Goal: Information Seeking & Learning: Learn about a topic

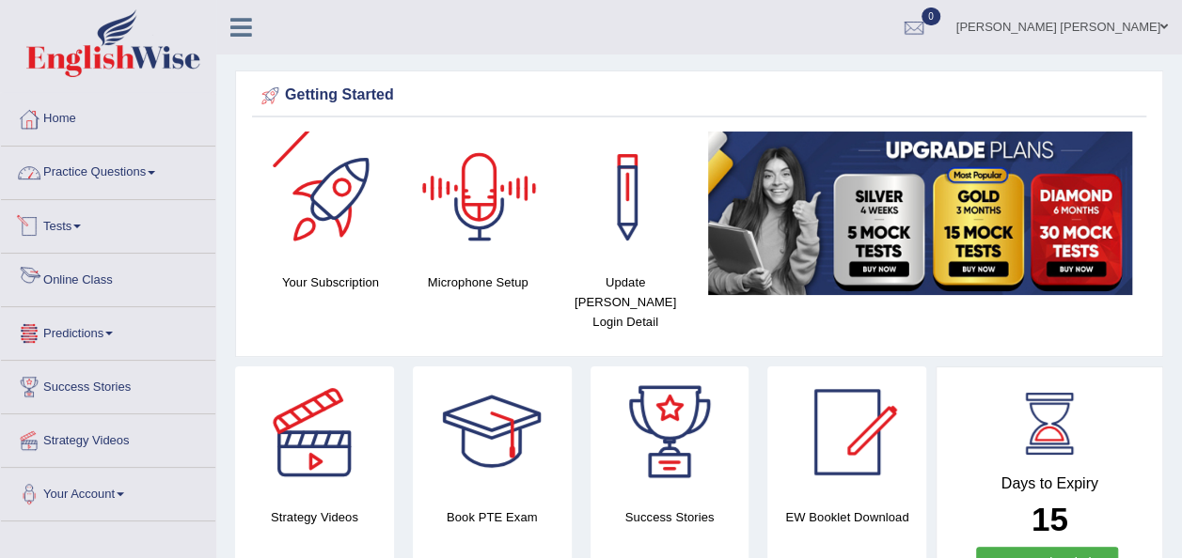
click at [118, 167] on link "Practice Questions" at bounding box center [108, 170] width 214 height 47
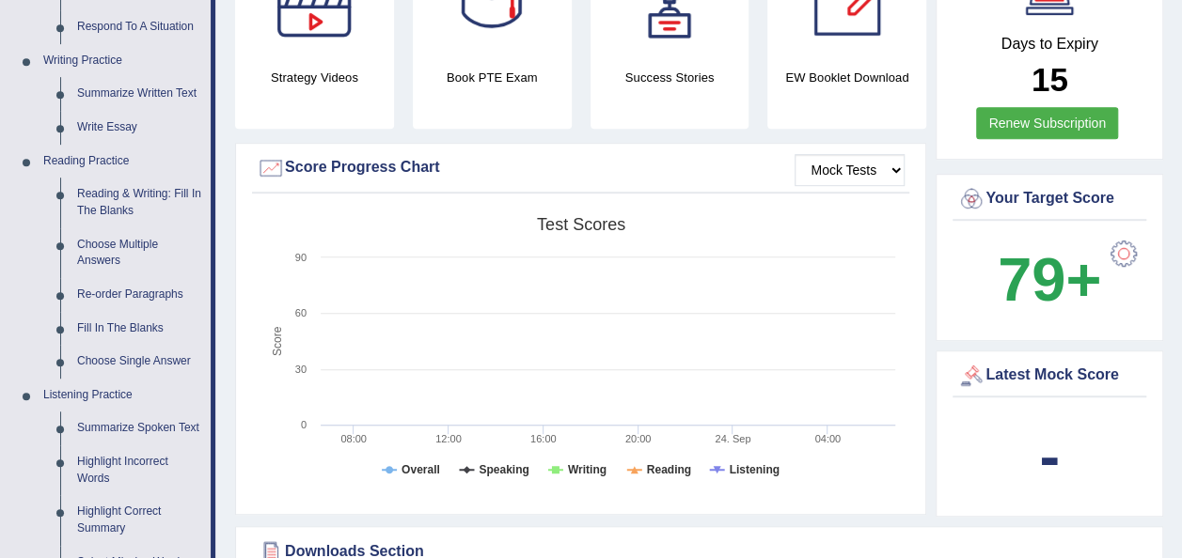
scroll to position [444, 0]
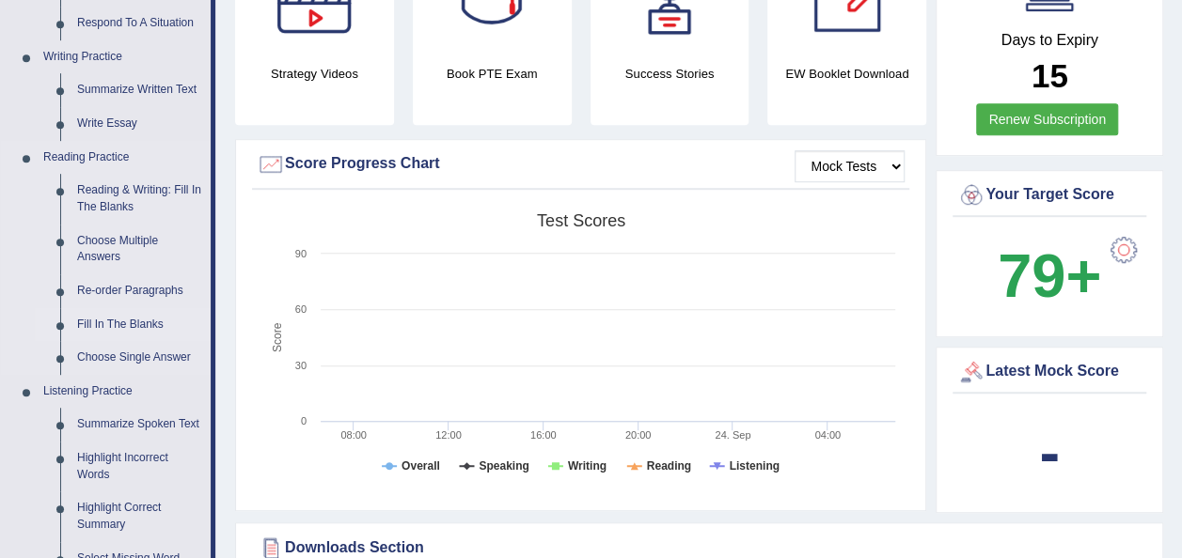
click at [133, 327] on link "Fill In The Blanks" at bounding box center [140, 325] width 142 height 34
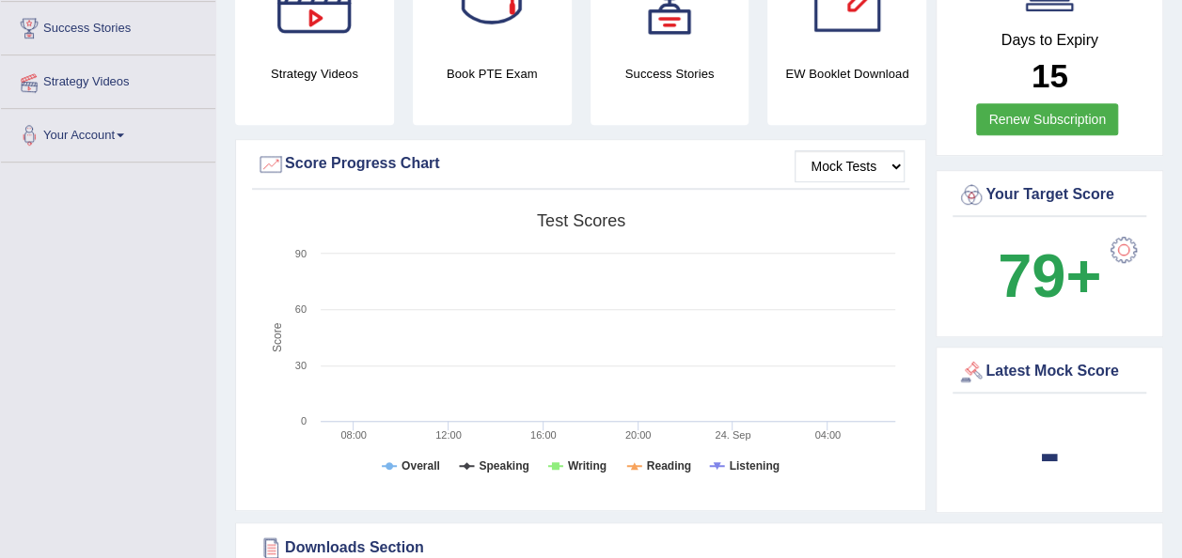
scroll to position [509, 0]
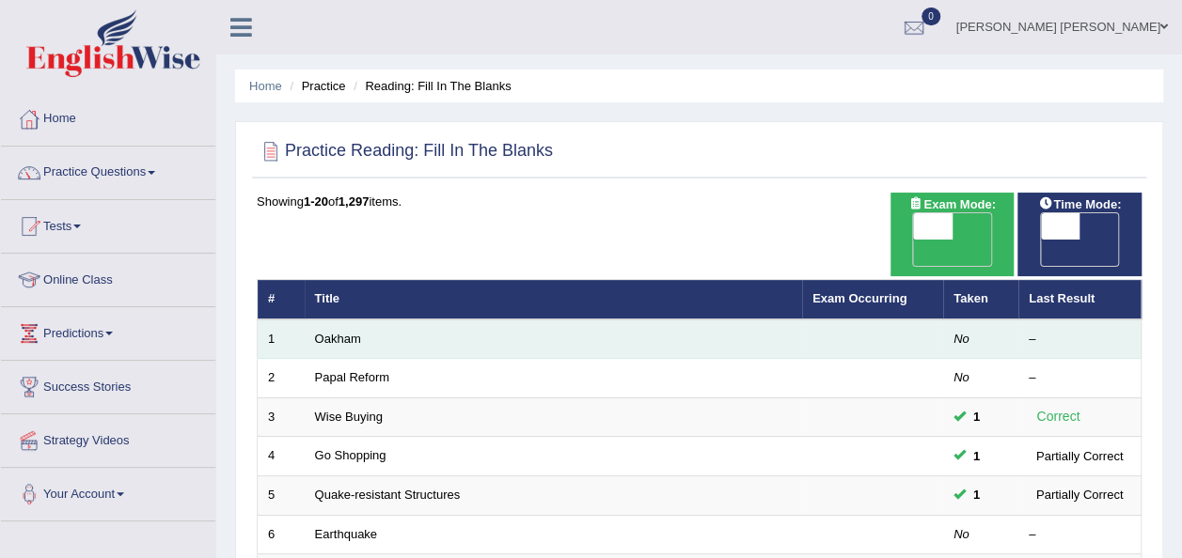
click at [325, 320] on td "Oakham" at bounding box center [553, 339] width 497 height 39
click at [335, 332] on link "Oakham" at bounding box center [338, 339] width 46 height 14
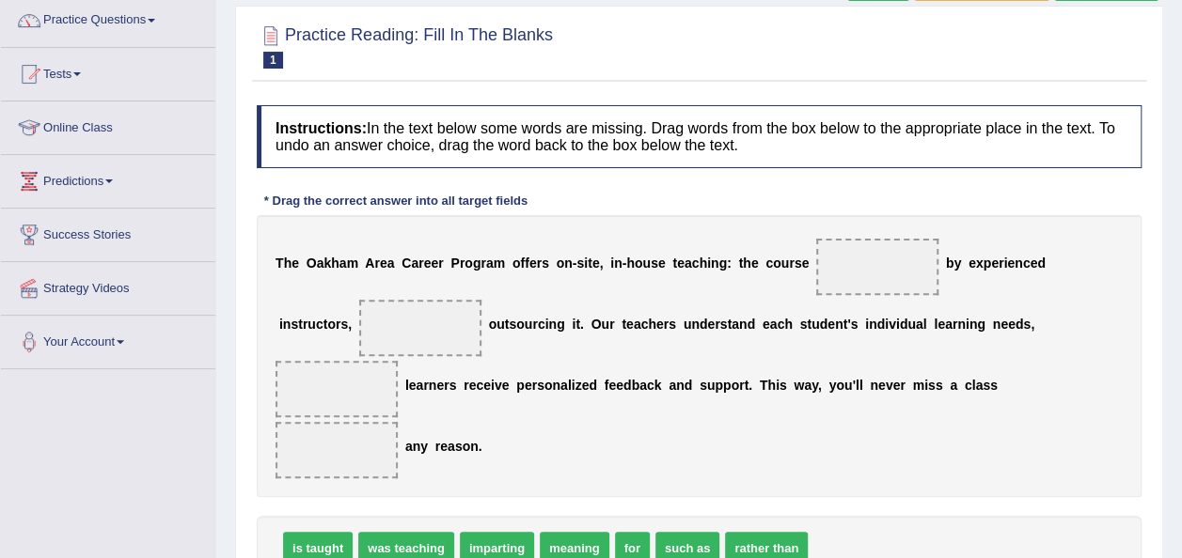
scroll to position [153, 0]
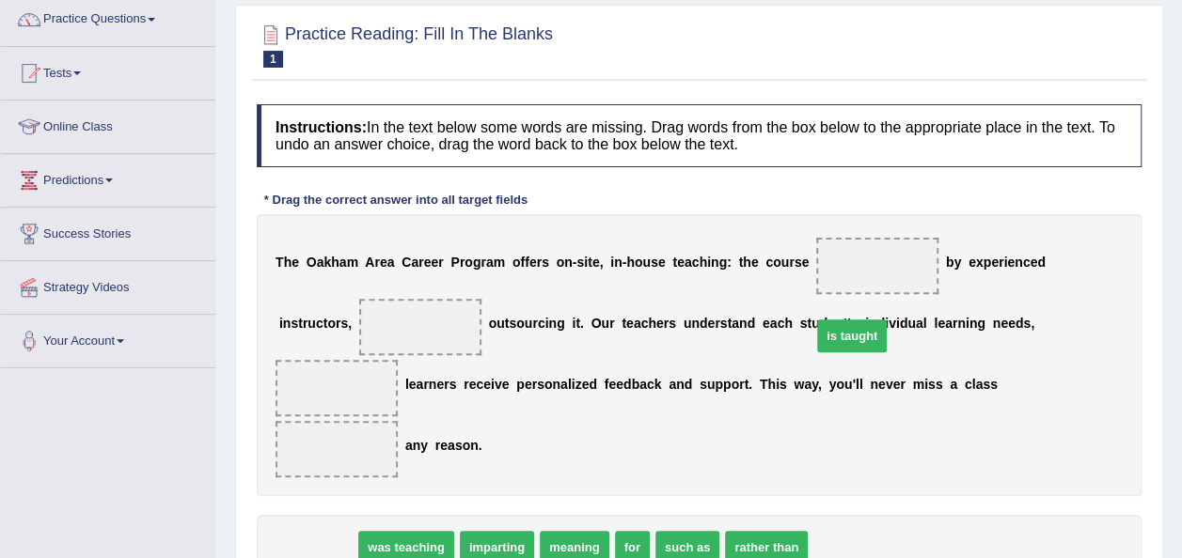
drag, startPoint x: 331, startPoint y: 481, endPoint x: 864, endPoint y: 269, distance: 573.7
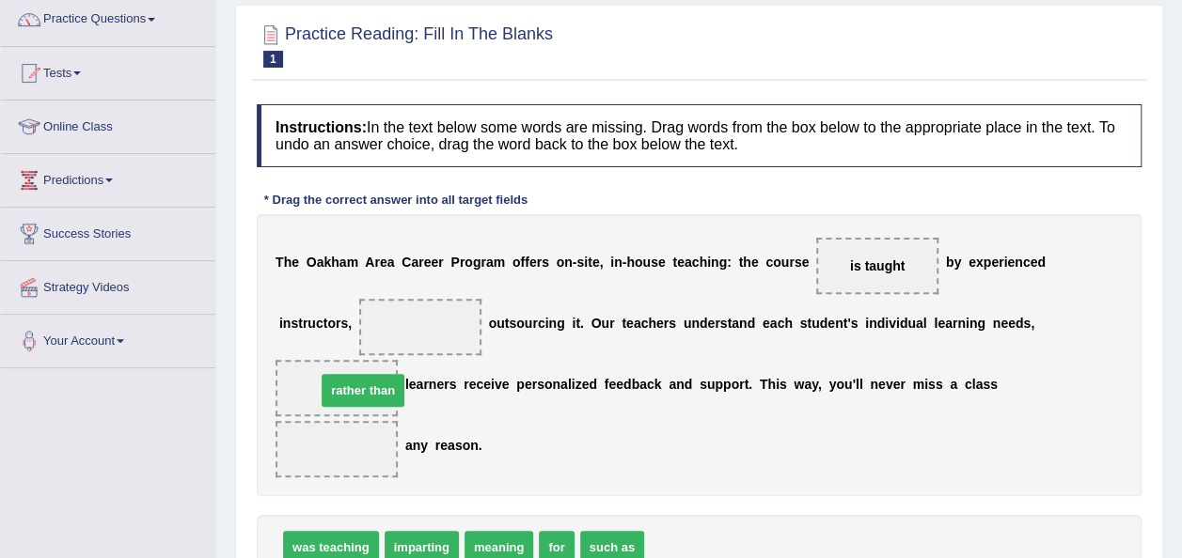
drag, startPoint x: 666, startPoint y: 483, endPoint x: 338, endPoint y: 326, distance: 363.7
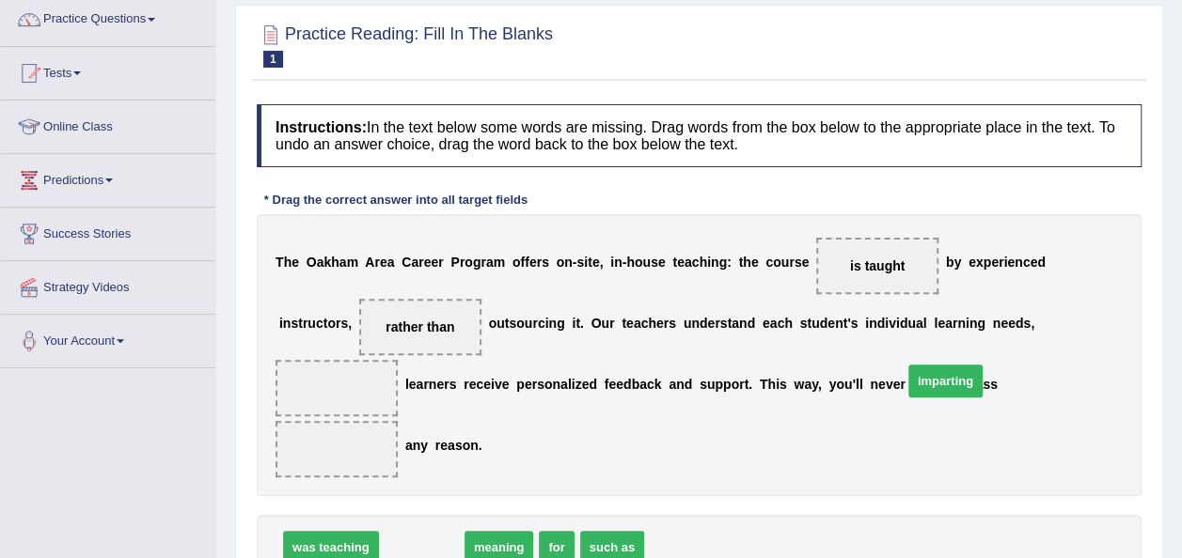
drag, startPoint x: 429, startPoint y: 486, endPoint x: 963, endPoint y: 309, distance: 563.3
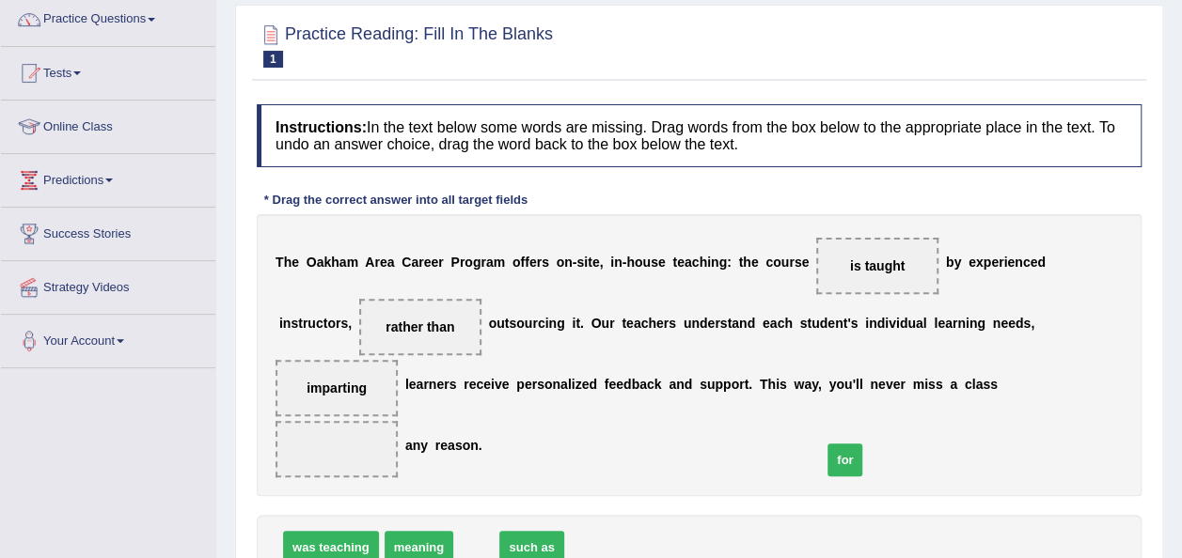
drag, startPoint x: 506, startPoint y: 476, endPoint x: 833, endPoint y: 387, distance: 338.8
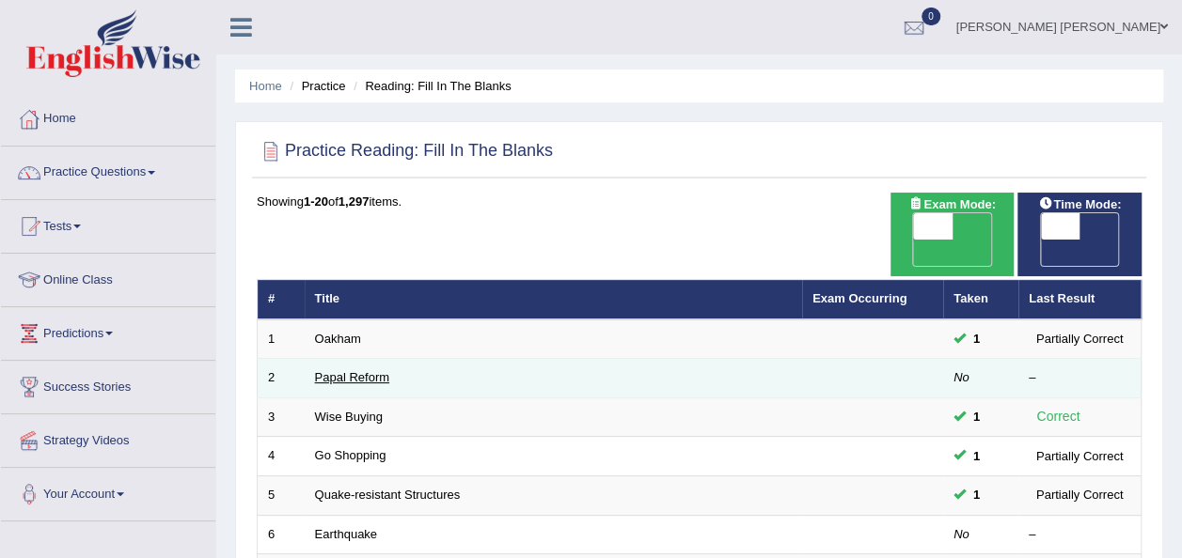
click at [326, 370] on link "Papal Reform" at bounding box center [352, 377] width 74 height 14
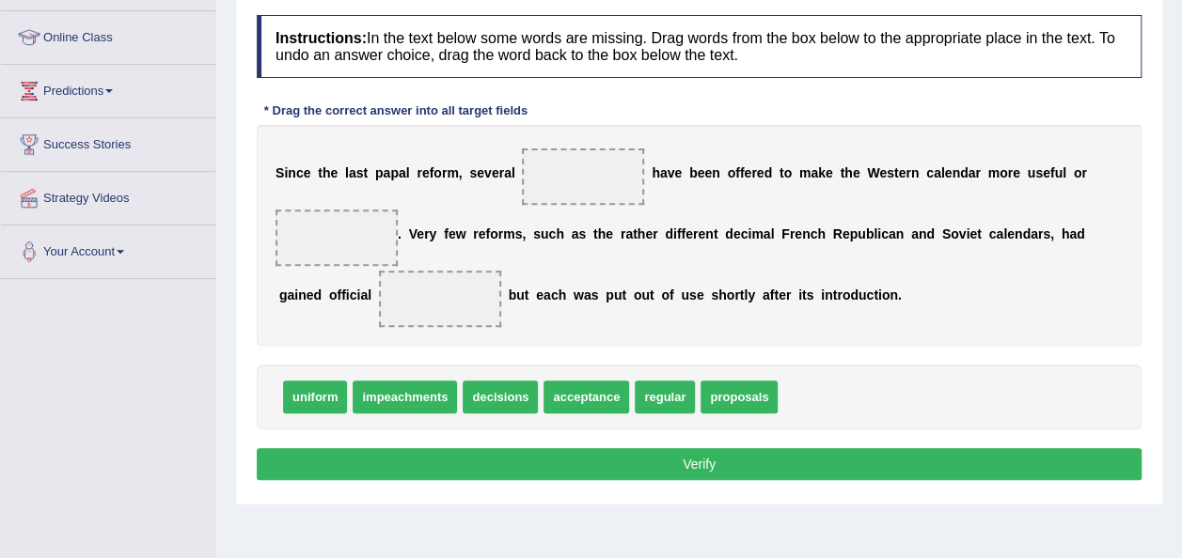
scroll to position [244, 0]
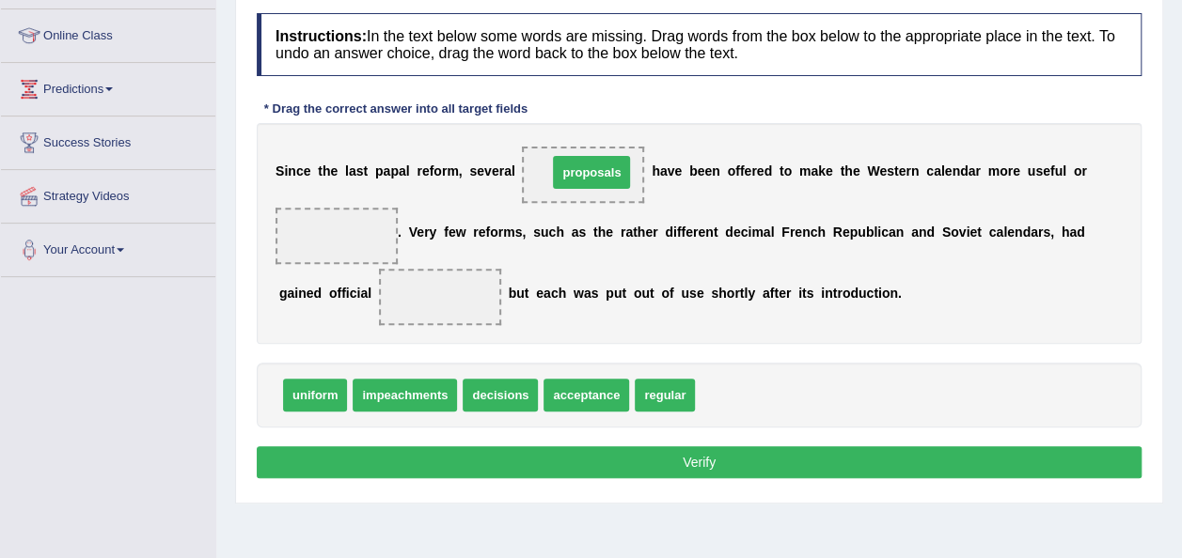
drag, startPoint x: 708, startPoint y: 390, endPoint x: 560, endPoint y: 167, distance: 267.2
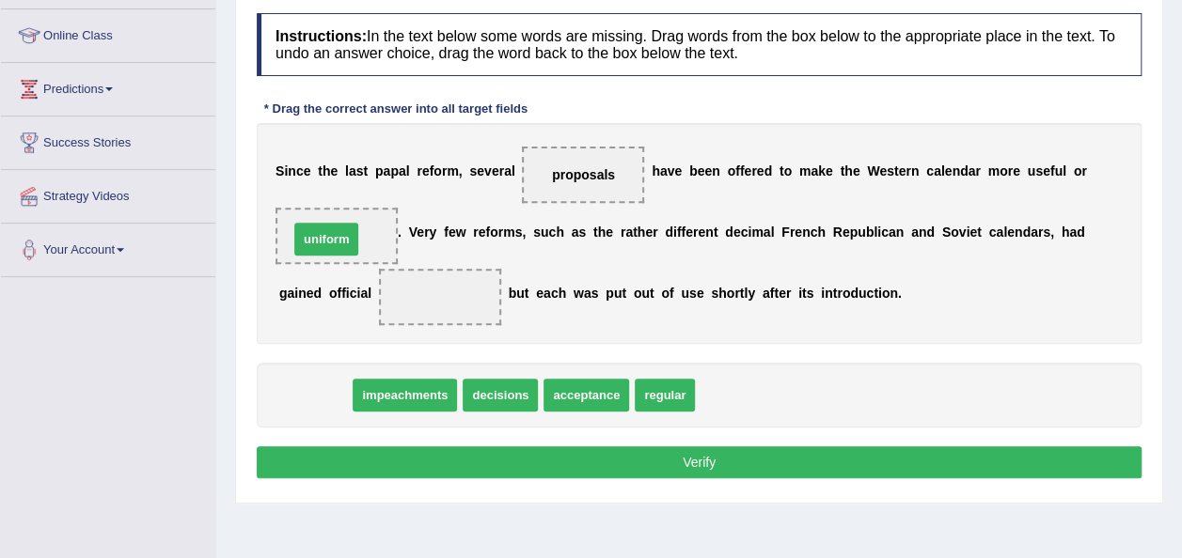
drag, startPoint x: 305, startPoint y: 385, endPoint x: 316, endPoint y: 229, distance: 156.4
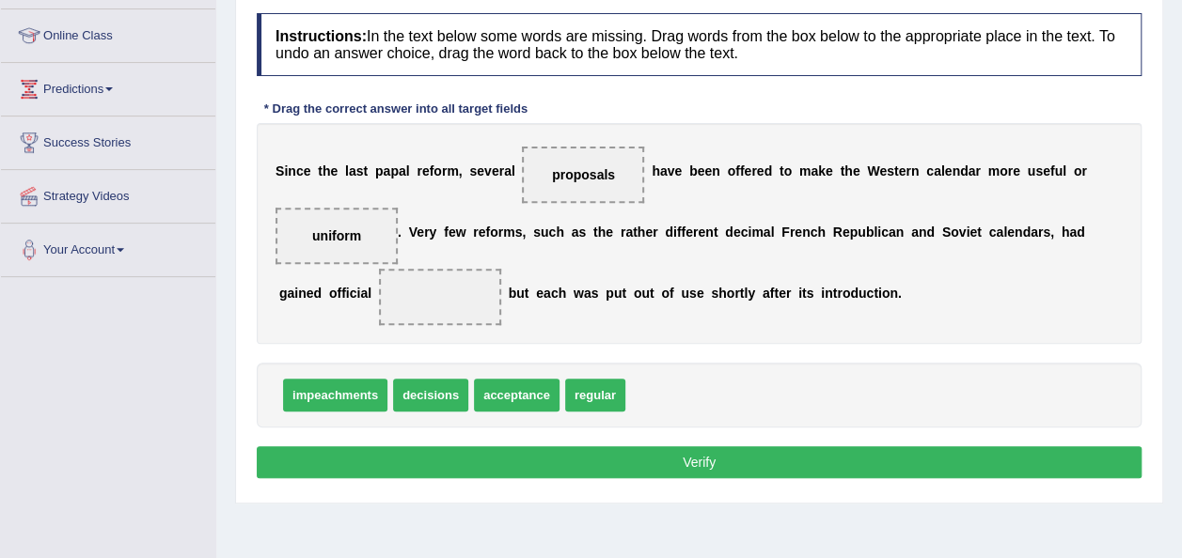
click at [320, 228] on span "uniform" at bounding box center [336, 235] width 49 height 15
drag, startPoint x: 573, startPoint y: 385, endPoint x: 334, endPoint y: 226, distance: 288.1
click at [375, 399] on span "impeachments" at bounding box center [335, 395] width 104 height 33
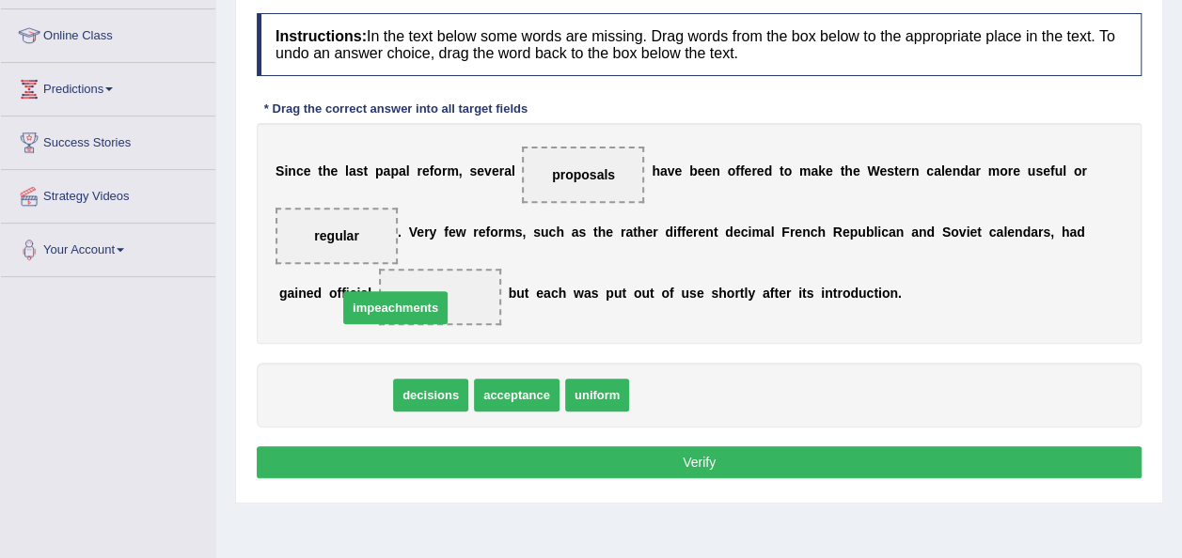
drag, startPoint x: 372, startPoint y: 396, endPoint x: 433, endPoint y: 307, distance: 107.4
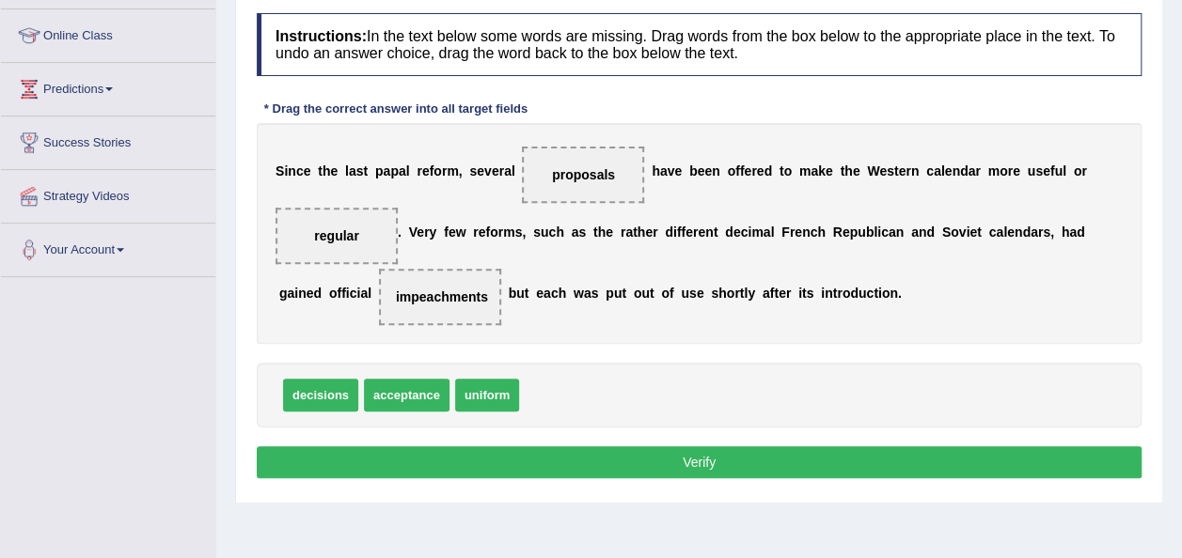
click at [516, 465] on button "Verify" at bounding box center [699, 462] width 884 height 32
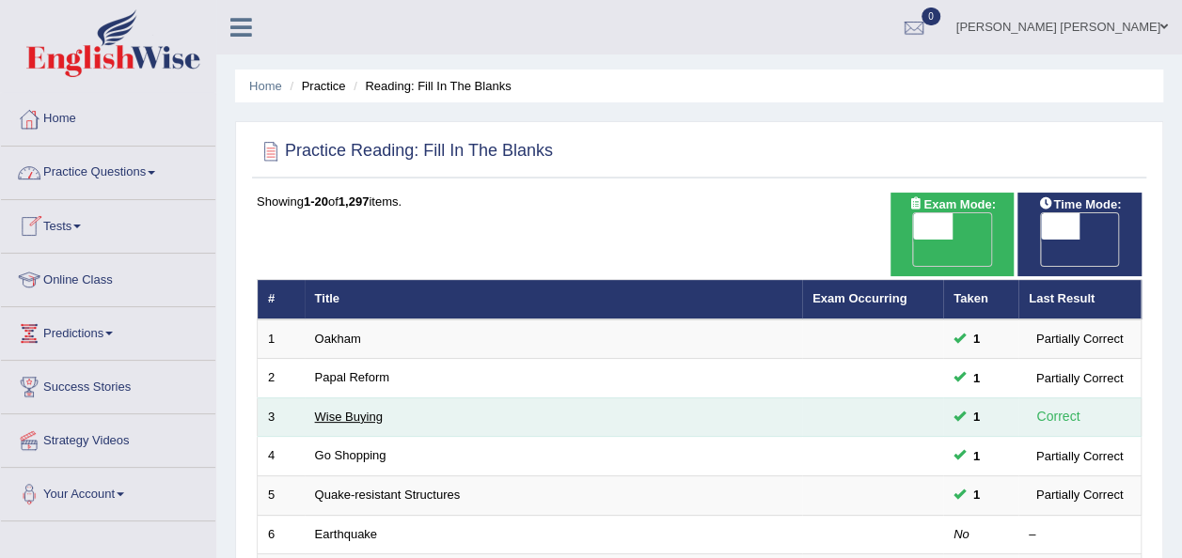
click at [368, 410] on link "Wise Buying" at bounding box center [349, 417] width 68 height 14
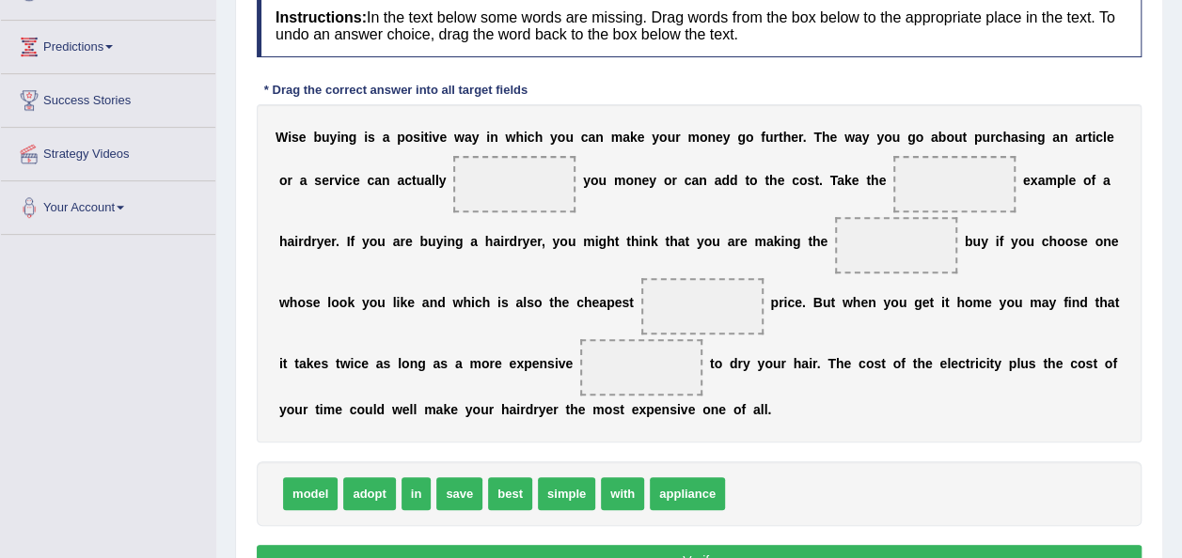
scroll to position [288, 0]
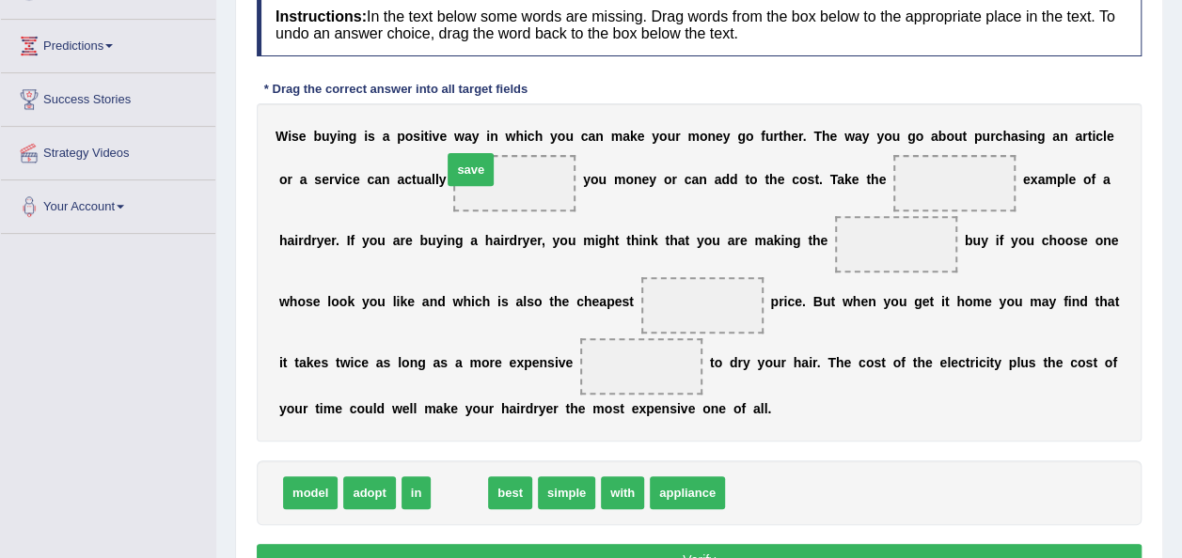
drag, startPoint x: 457, startPoint y: 487, endPoint x: 468, endPoint y: 163, distance: 324.5
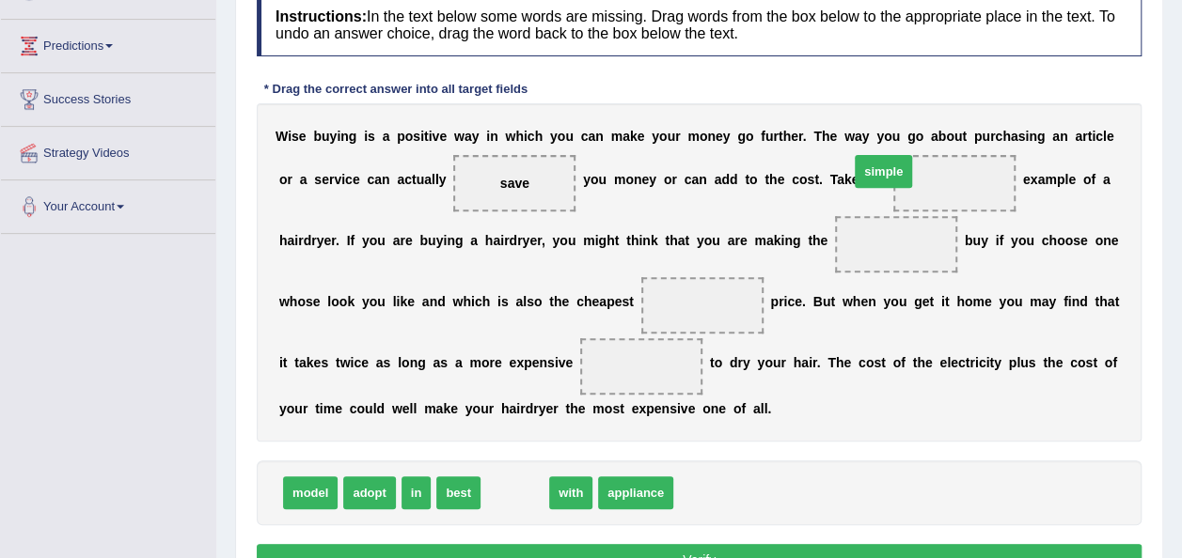
drag, startPoint x: 498, startPoint y: 501, endPoint x: 867, endPoint y: 180, distance: 489.0
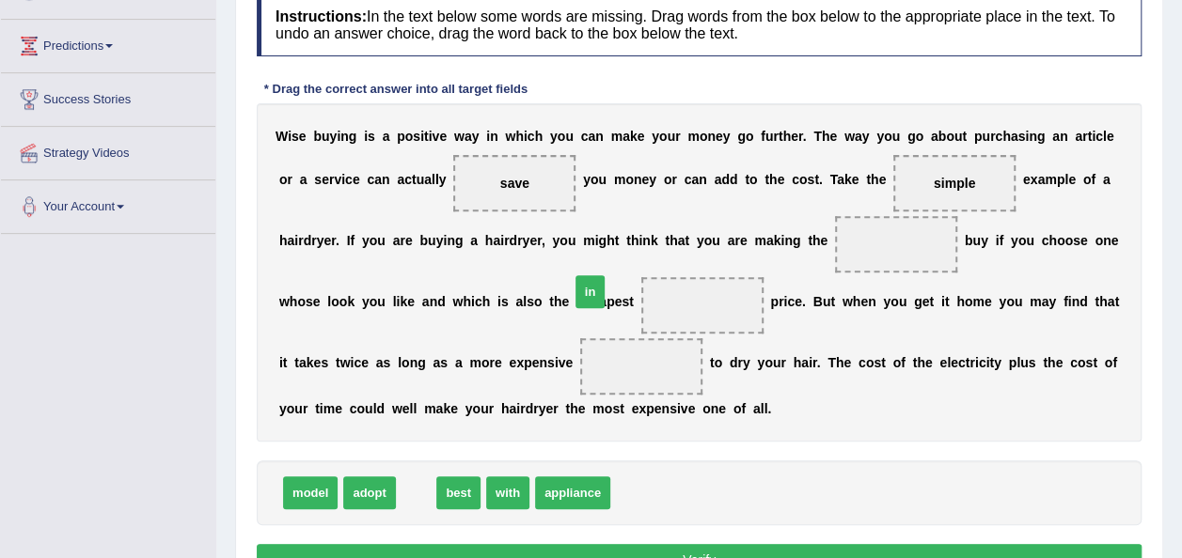
drag, startPoint x: 411, startPoint y: 488, endPoint x: 585, endPoint y: 288, distance: 265.2
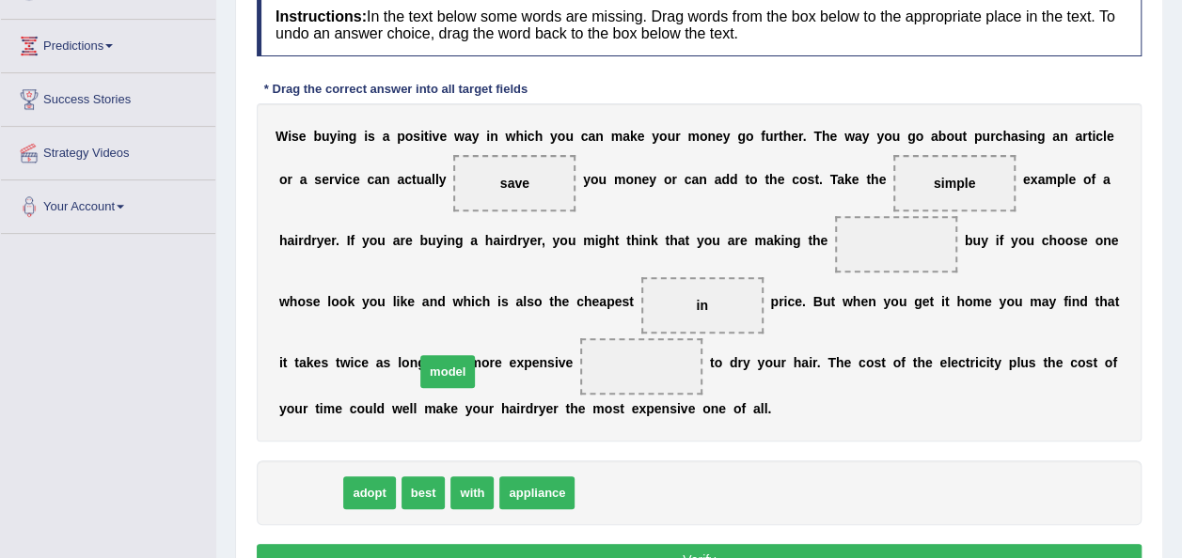
drag, startPoint x: 320, startPoint y: 485, endPoint x: 457, endPoint y: 365, distance: 182.5
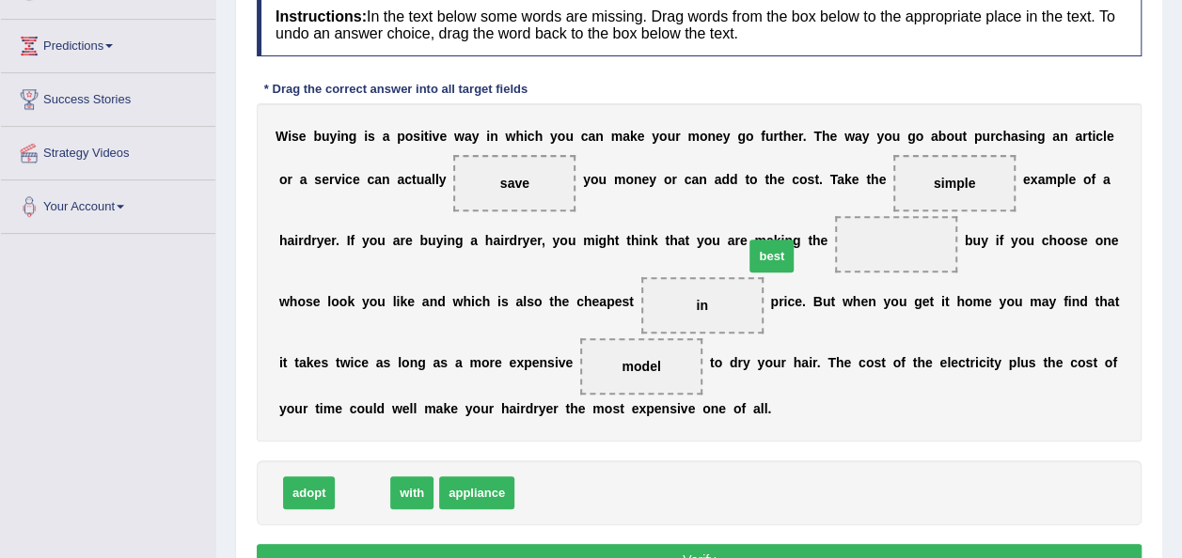
drag, startPoint x: 357, startPoint y: 487, endPoint x: 767, endPoint y: 250, distance: 473.3
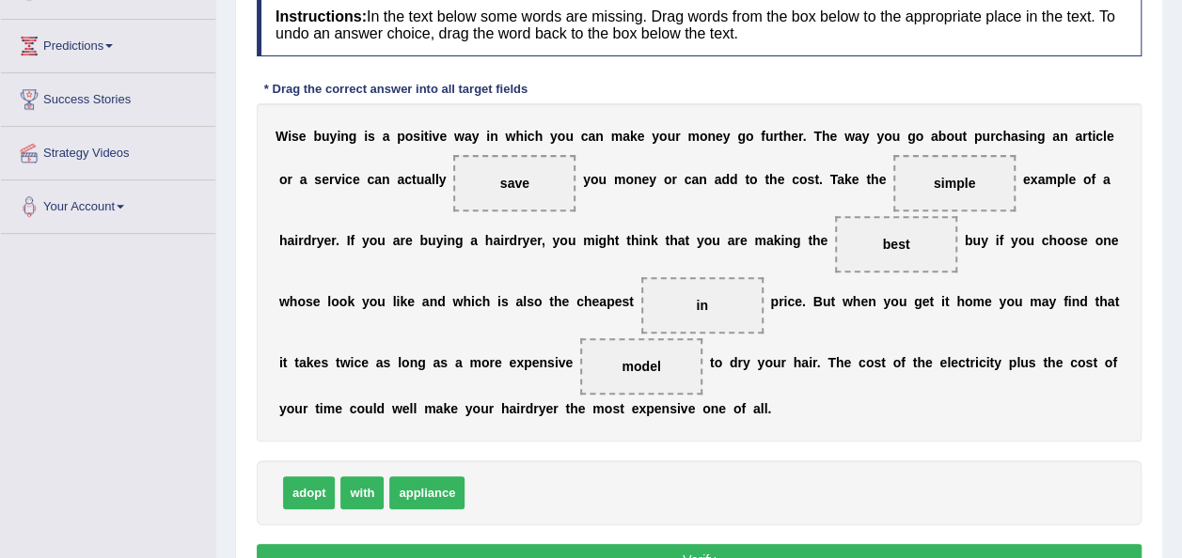
click at [656, 545] on button "Verify" at bounding box center [699, 560] width 884 height 32
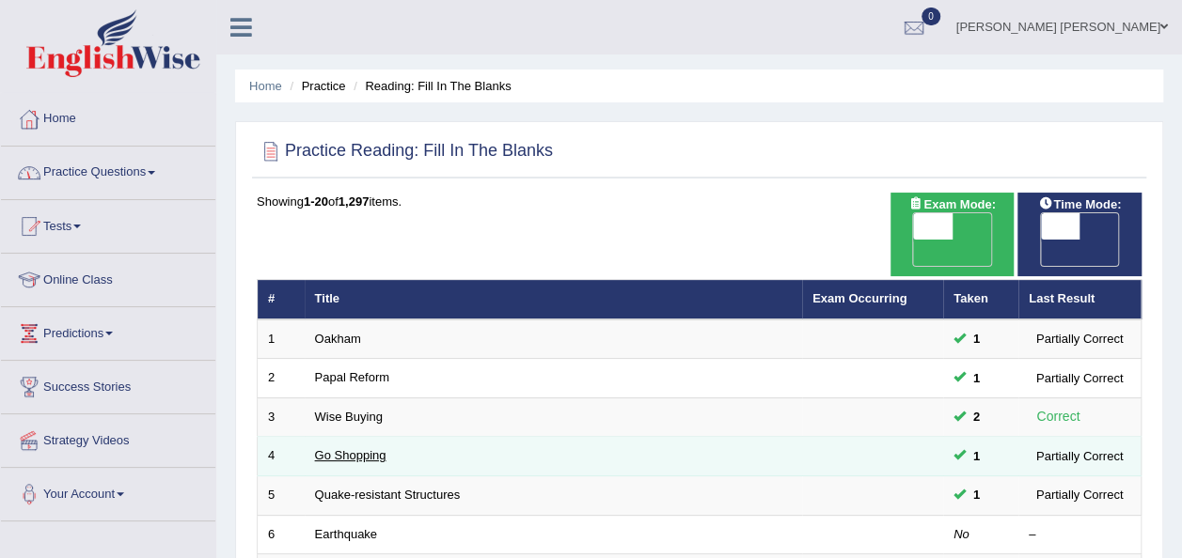
click at [338, 448] on link "Go Shopping" at bounding box center [350, 455] width 71 height 14
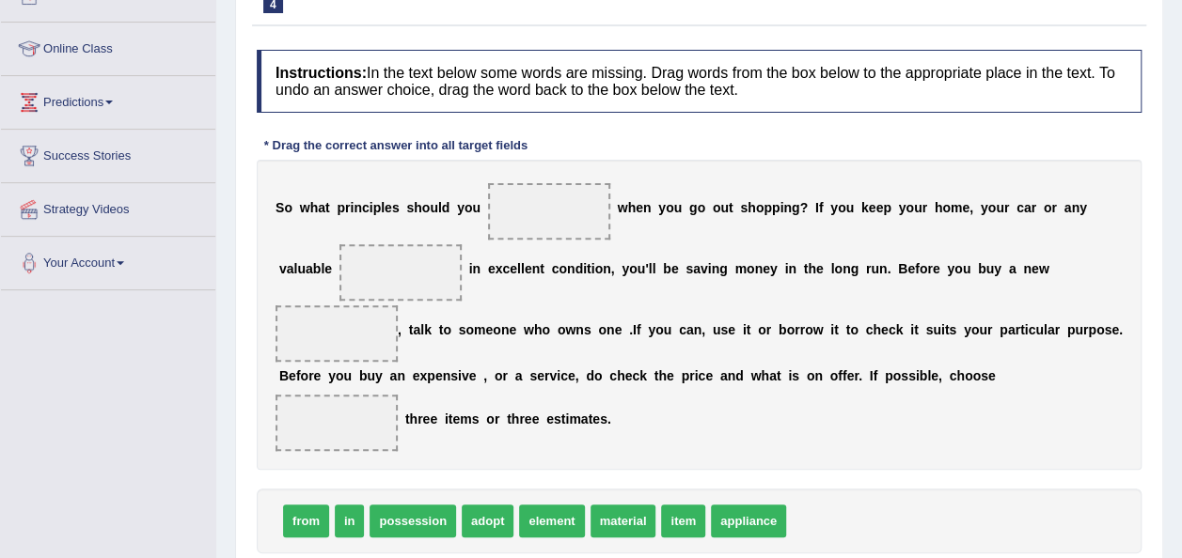
scroll to position [236, 0]
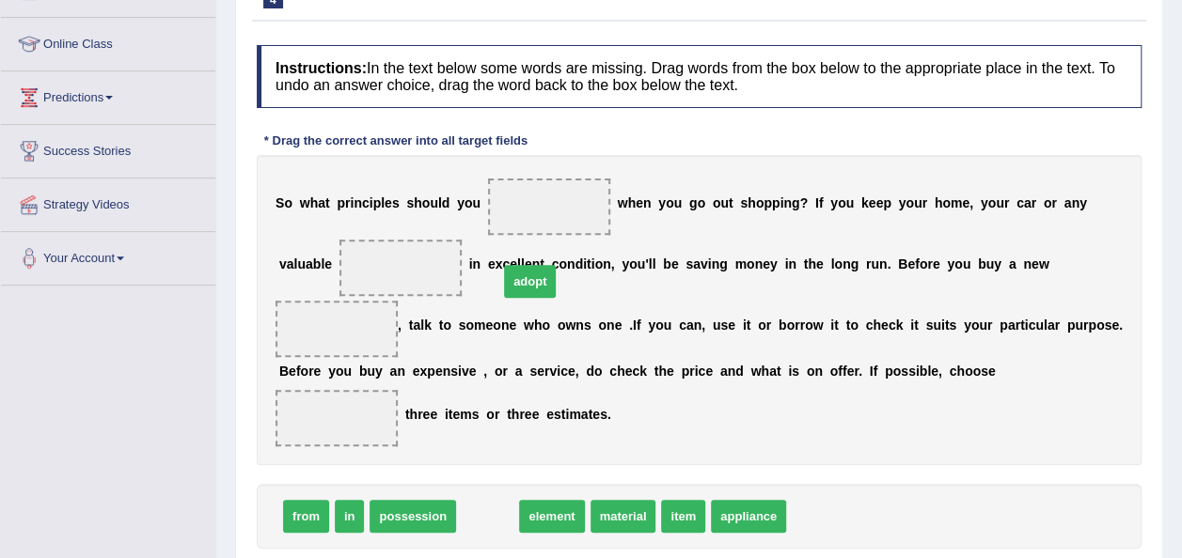
drag, startPoint x: 471, startPoint y: 451, endPoint x: 513, endPoint y: 216, distance: 238.8
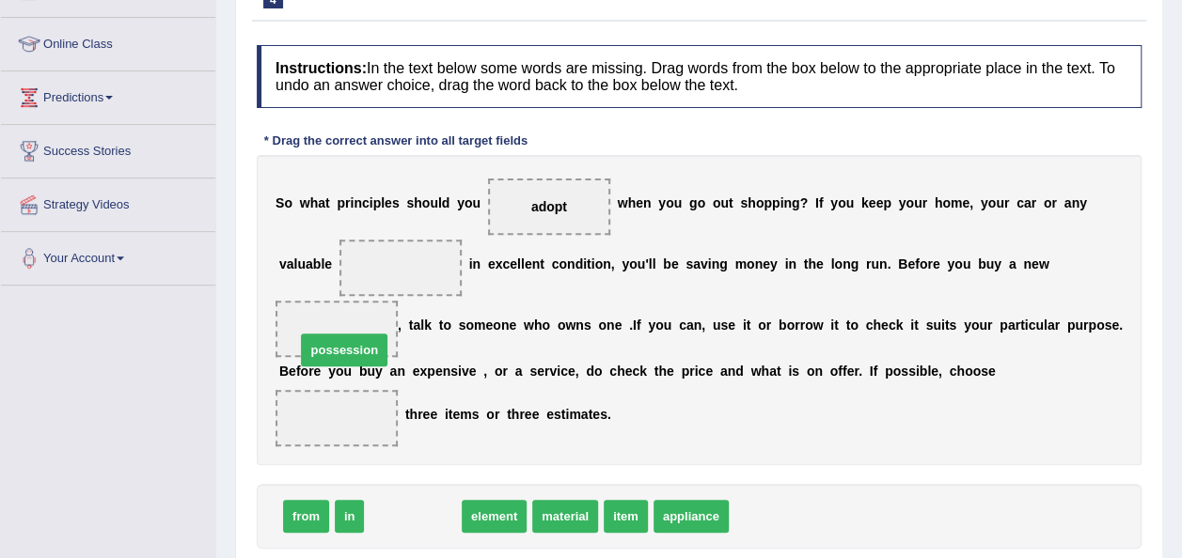
drag, startPoint x: 406, startPoint y: 462, endPoint x: 331, endPoint y: 288, distance: 190.3
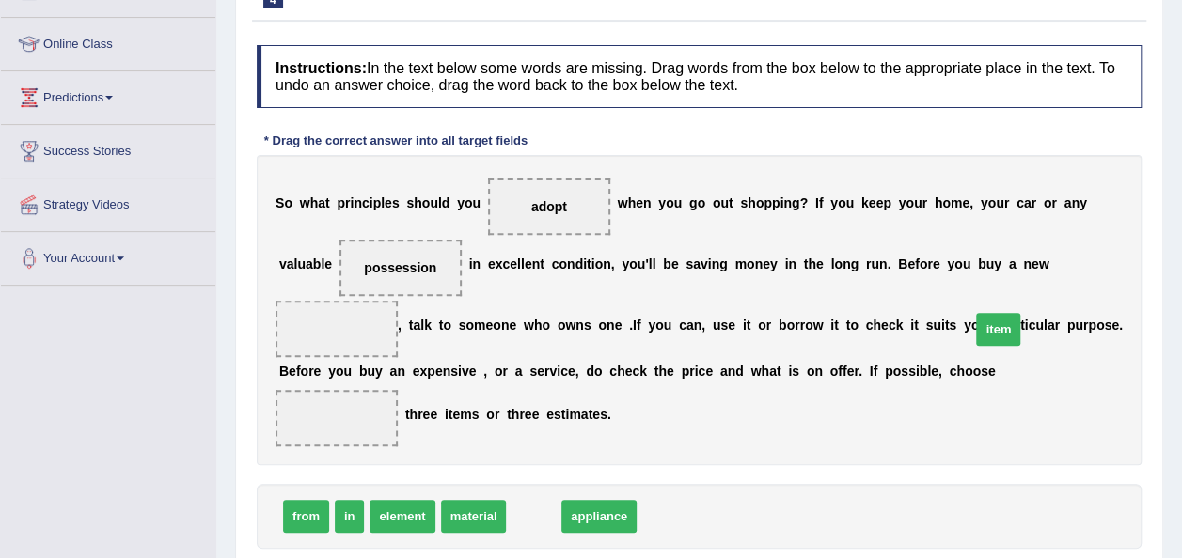
drag, startPoint x: 524, startPoint y: 450, endPoint x: 991, endPoint y: 259, distance: 504.6
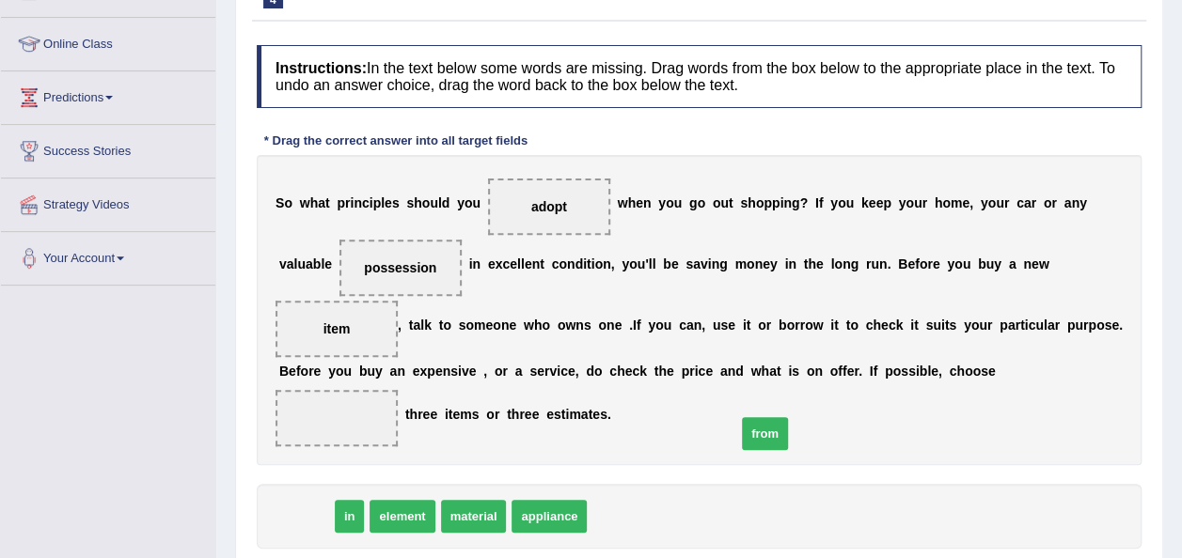
drag, startPoint x: 310, startPoint y: 448, endPoint x: 789, endPoint y: 352, distance: 488.1
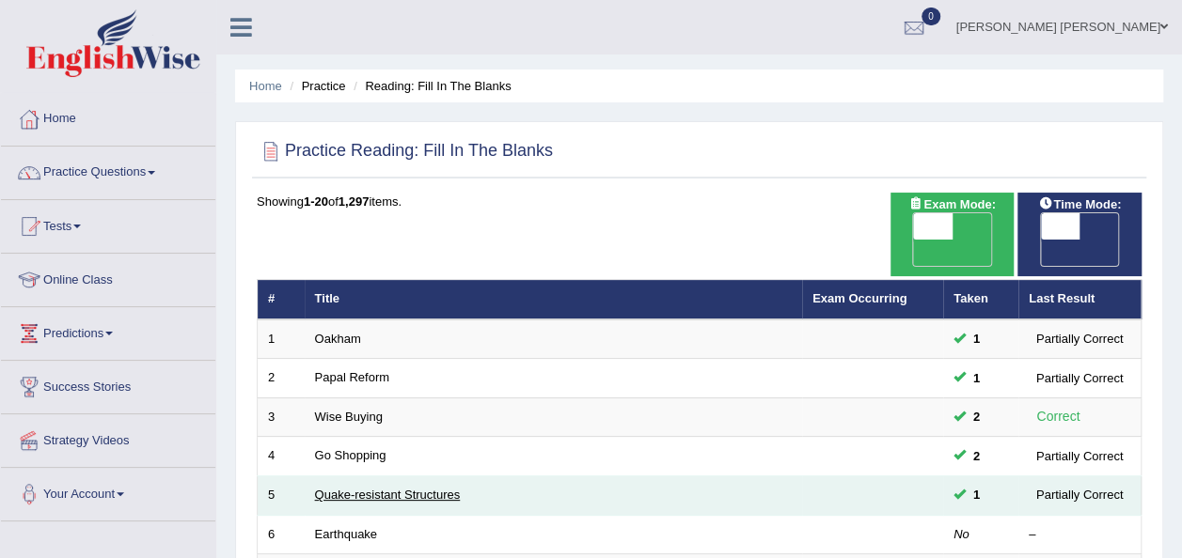
click at [395, 488] on link "Quake-resistant Structures" at bounding box center [388, 495] width 146 height 14
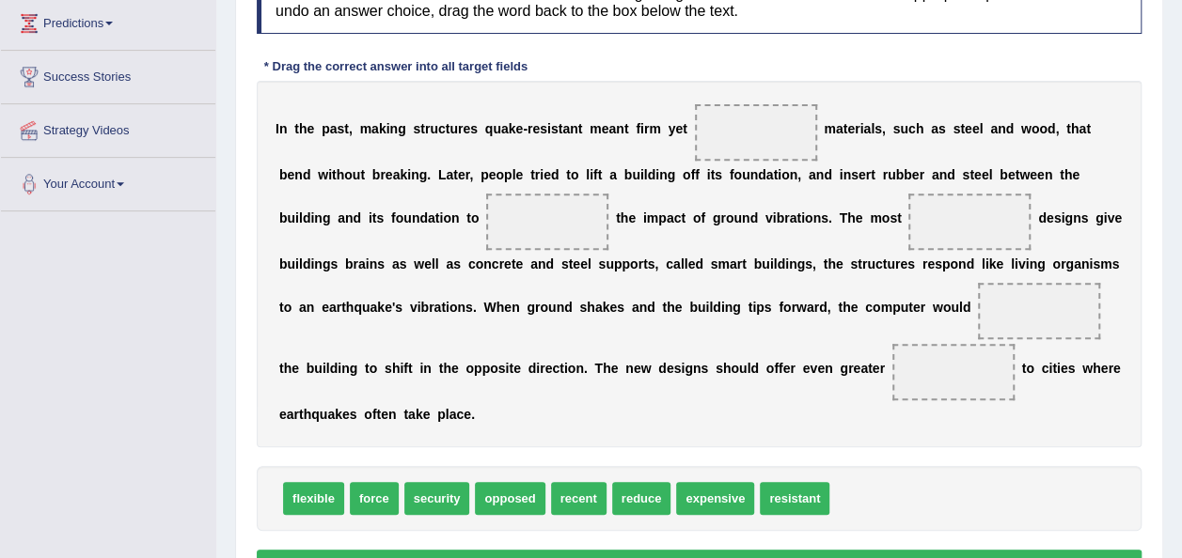
scroll to position [312, 0]
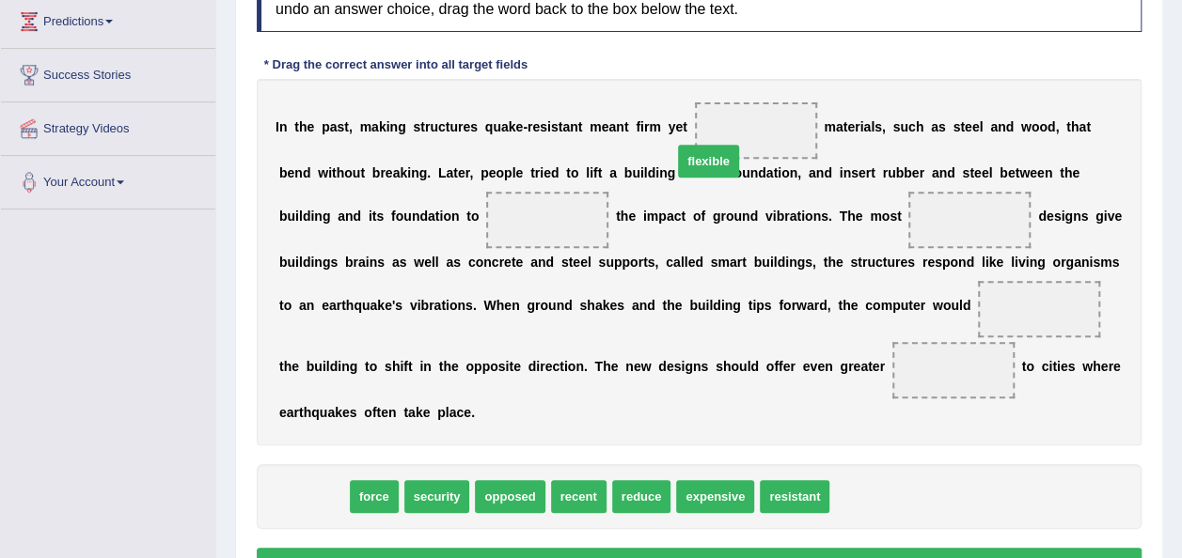
drag, startPoint x: 312, startPoint y: 470, endPoint x: 707, endPoint y: 133, distance: 519.3
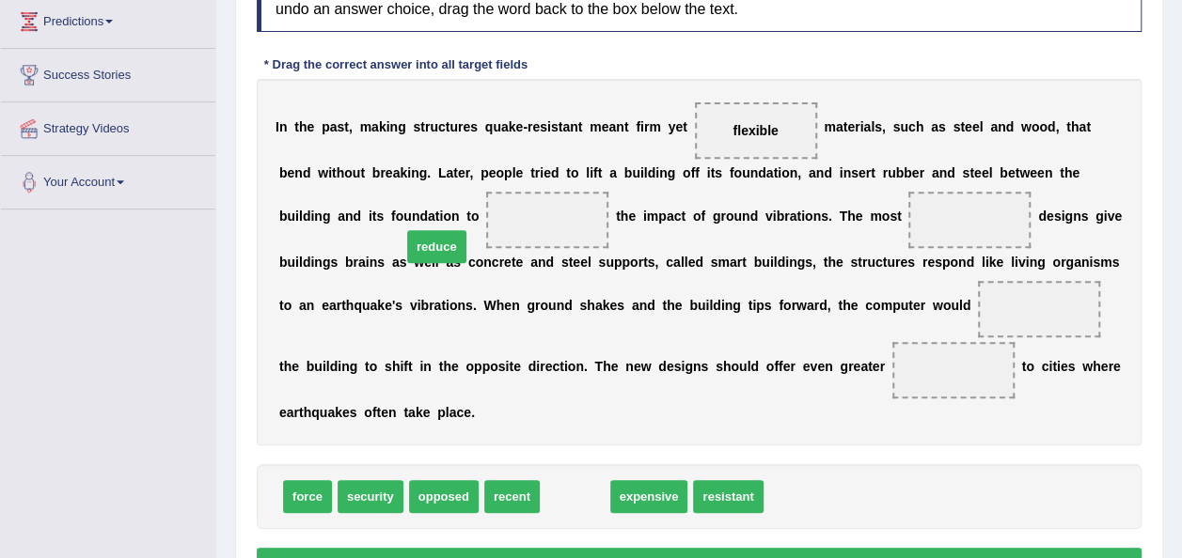
drag, startPoint x: 550, startPoint y: 474, endPoint x: 412, endPoint y: 222, distance: 287.3
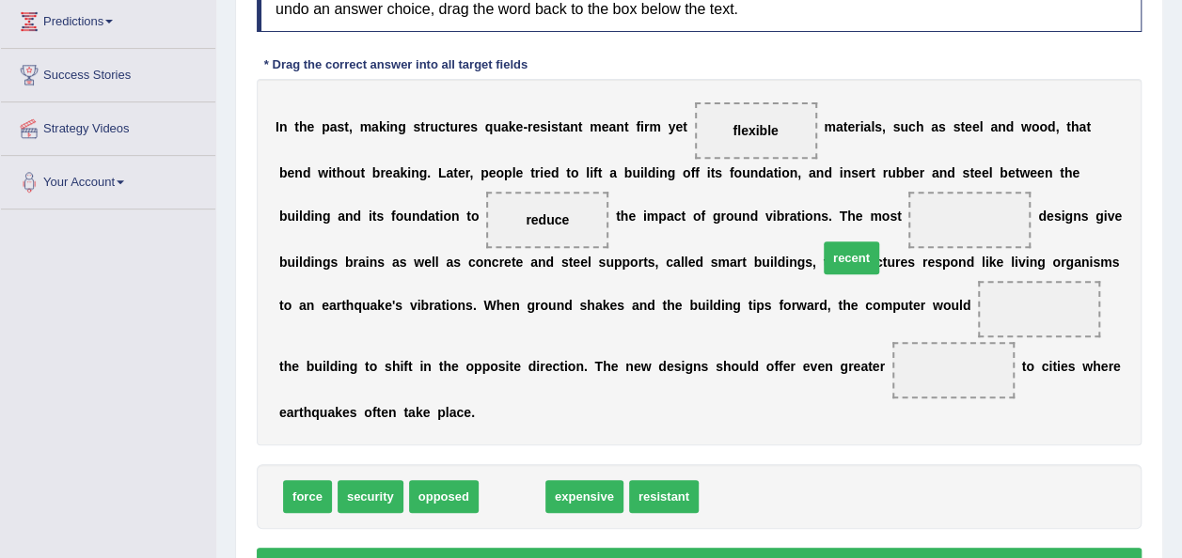
drag, startPoint x: 504, startPoint y: 462, endPoint x: 843, endPoint y: 224, distance: 414.9
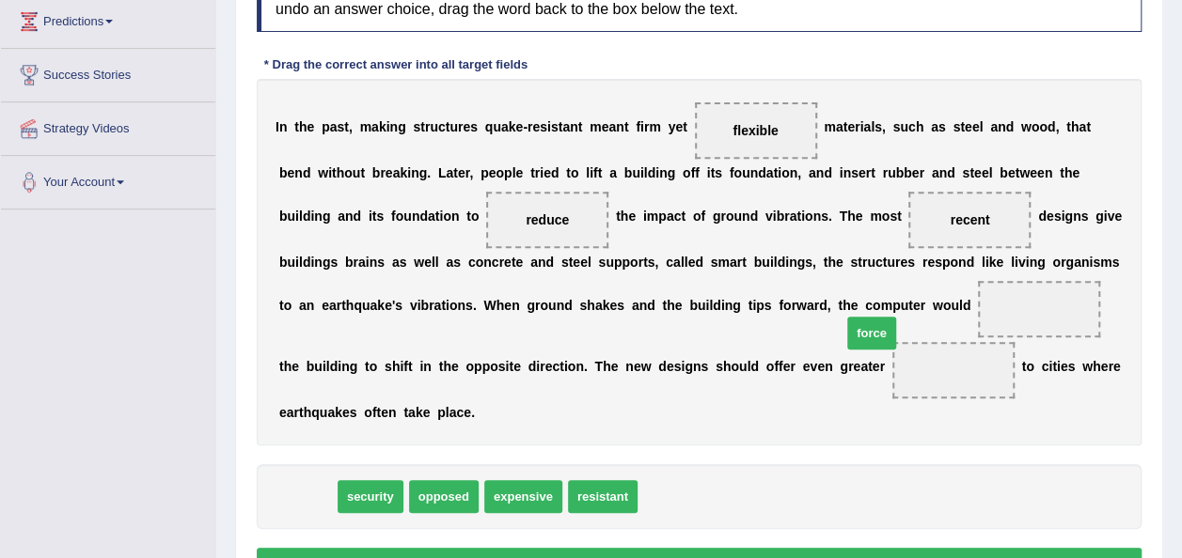
drag, startPoint x: 308, startPoint y: 459, endPoint x: 872, endPoint y: 295, distance: 587.2
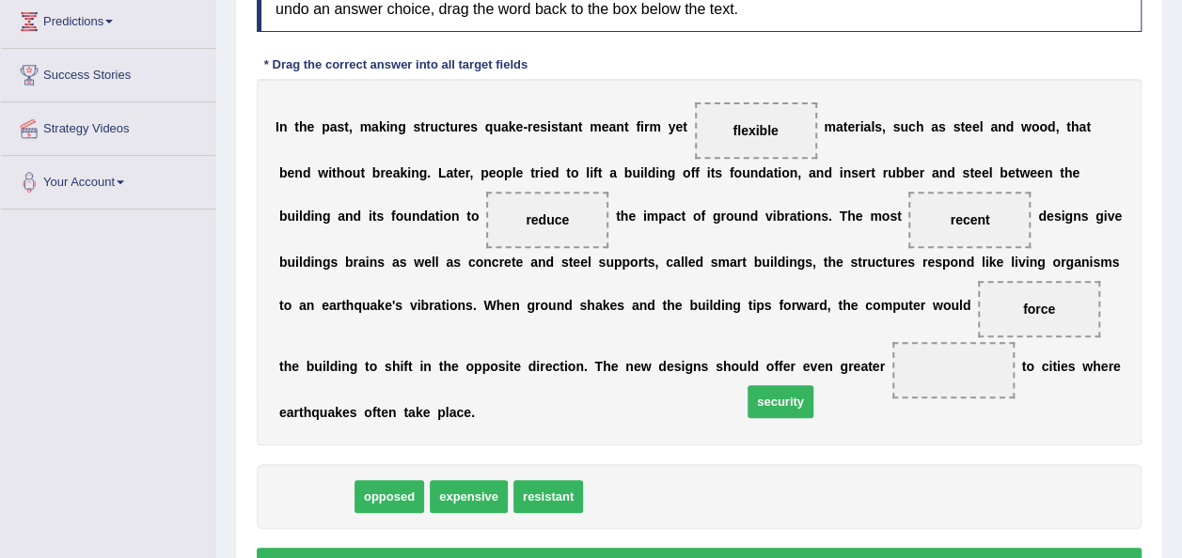
drag, startPoint x: 318, startPoint y: 463, endPoint x: 778, endPoint y: 368, distance: 470.3
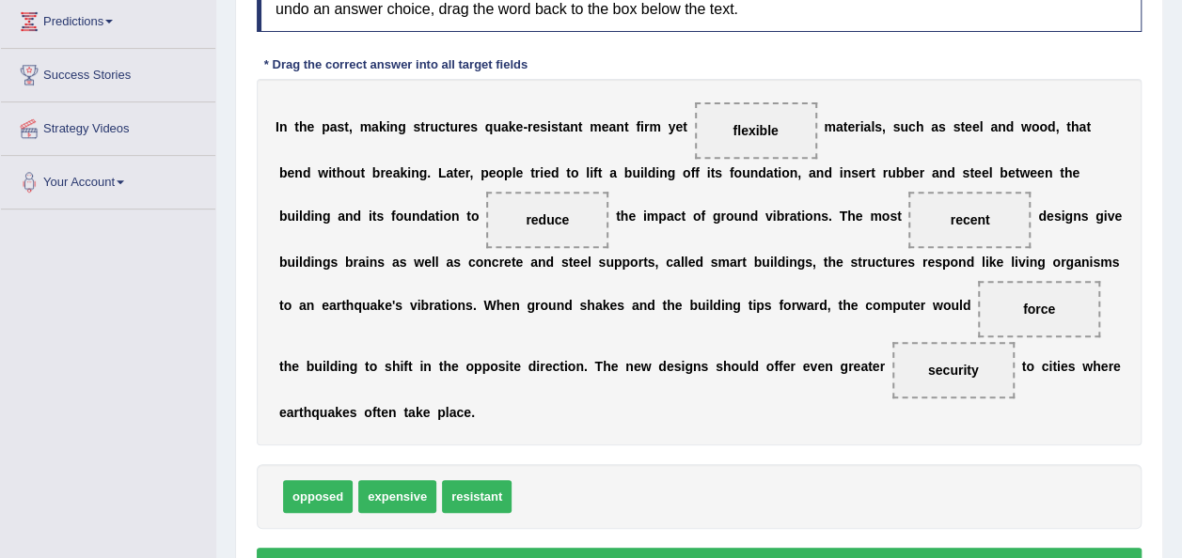
click at [718, 548] on button "Verify" at bounding box center [699, 564] width 884 height 32
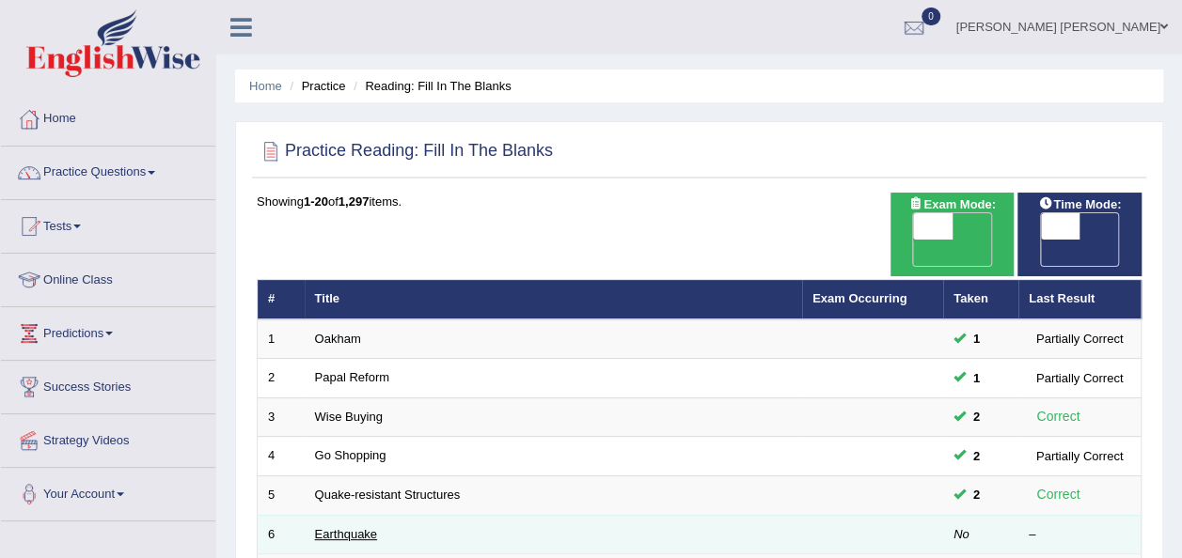
click at [338, 527] on link "Earthquake" at bounding box center [346, 534] width 63 height 14
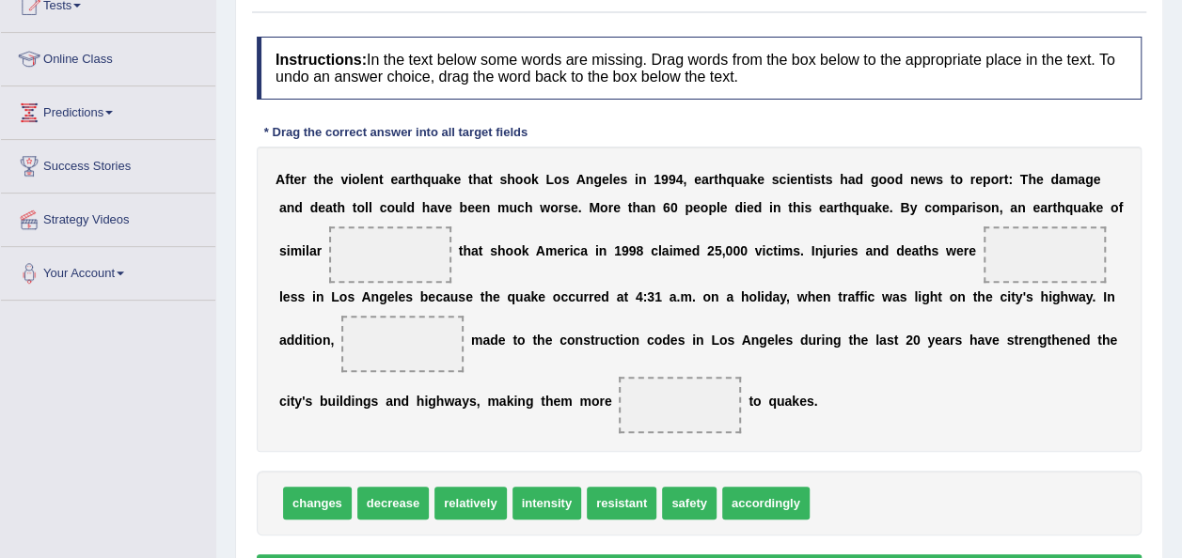
scroll to position [231, 0]
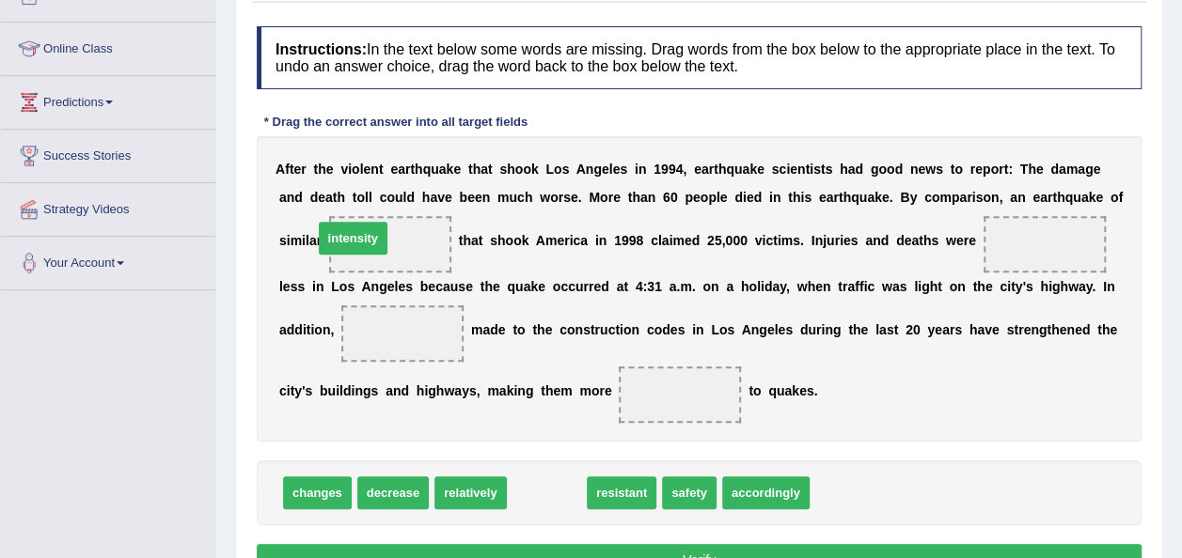
drag, startPoint x: 537, startPoint y: 485, endPoint x: 343, endPoint y: 232, distance: 318.5
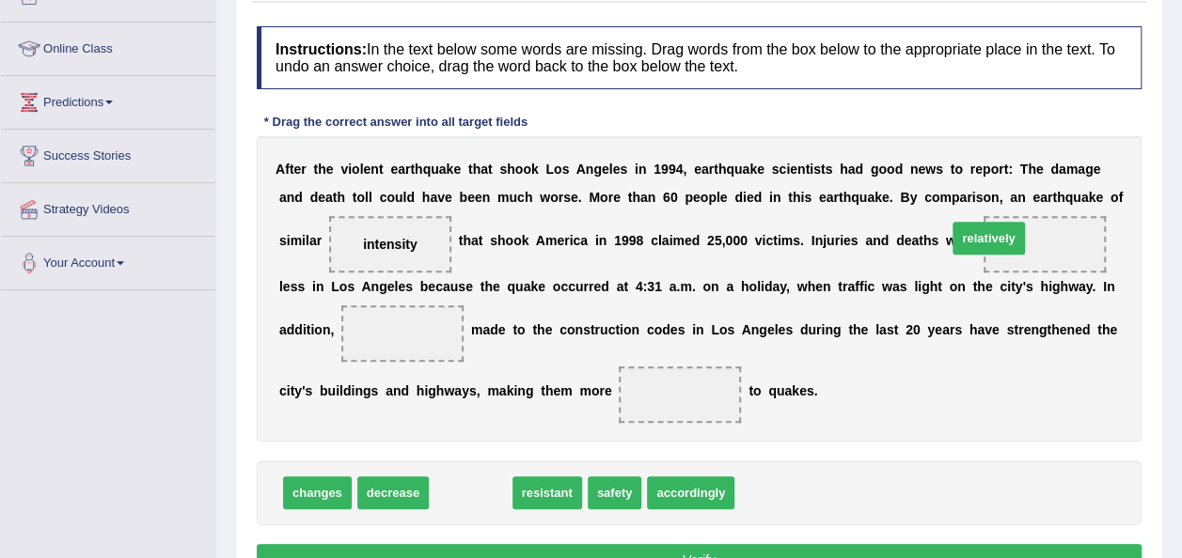
drag, startPoint x: 454, startPoint y: 490, endPoint x: 972, endPoint y: 235, distance: 577.2
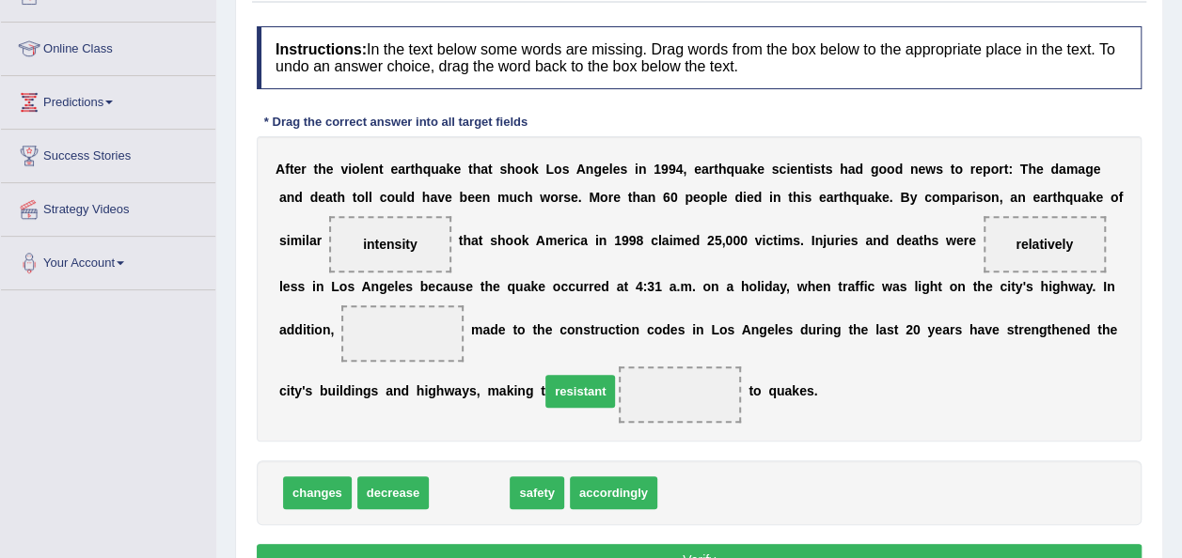
drag, startPoint x: 459, startPoint y: 490, endPoint x: 570, endPoint y: 389, distance: 149.7
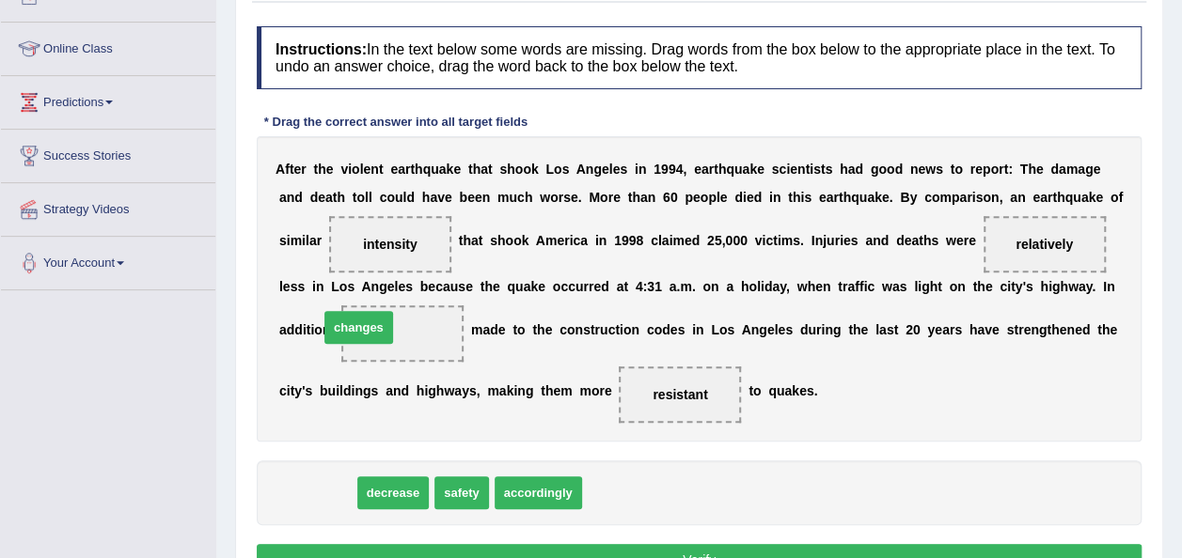
drag, startPoint x: 319, startPoint y: 496, endPoint x: 360, endPoint y: 330, distance: 171.4
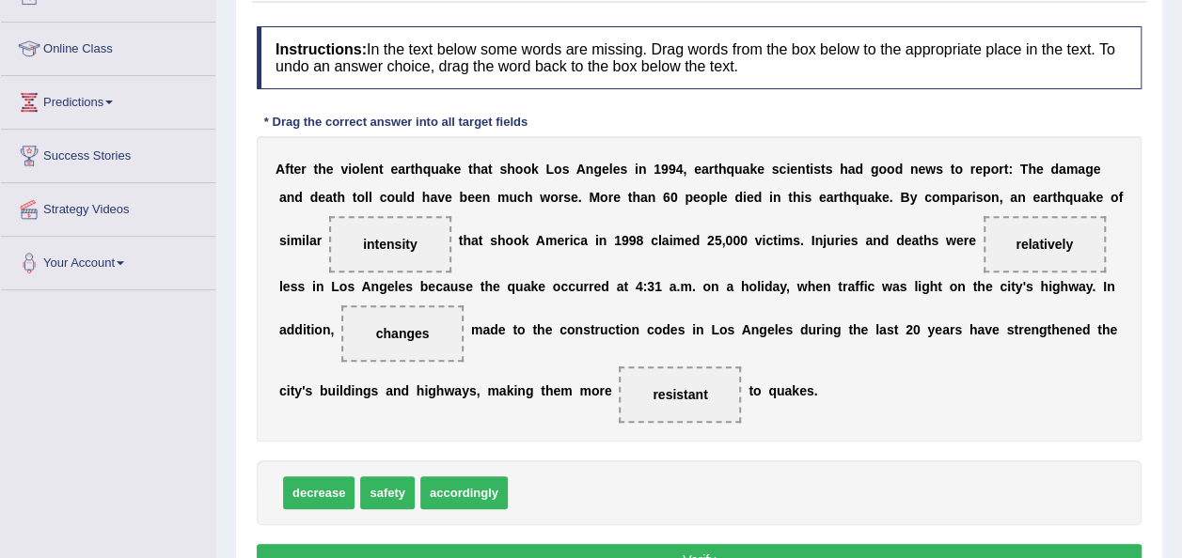
click at [467, 549] on button "Verify" at bounding box center [699, 560] width 884 height 32
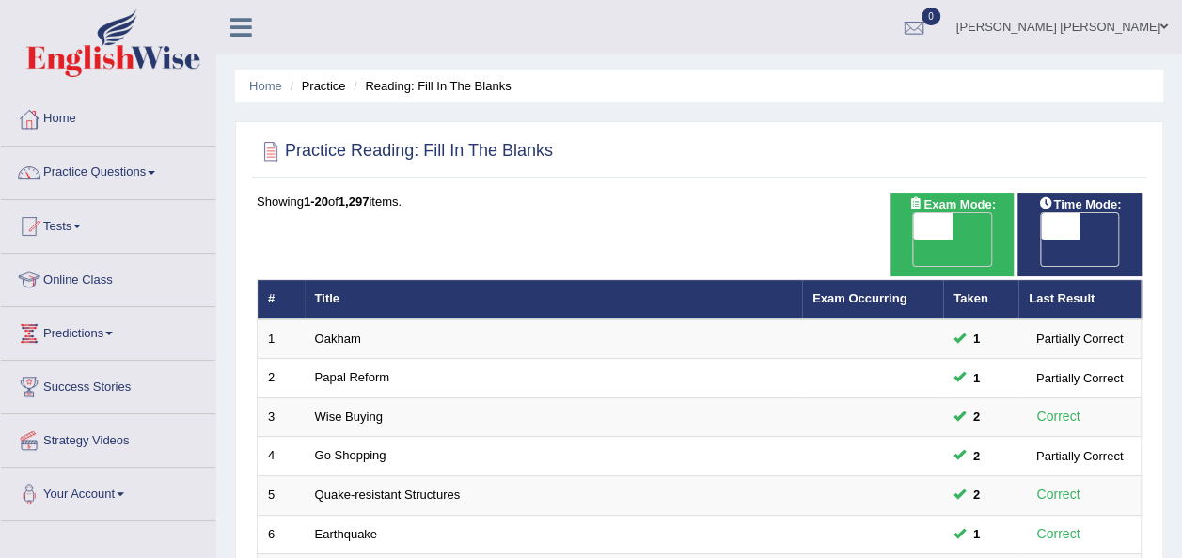
click at [1041, 240] on span "OFF" at bounding box center [1020, 253] width 39 height 26
checkbox input "true"
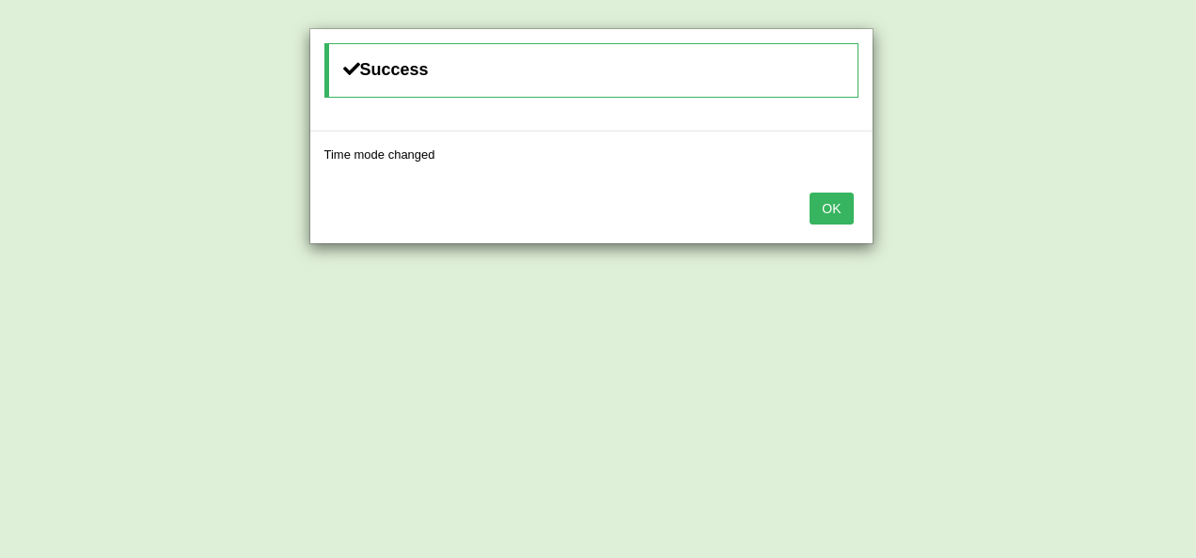
click at [843, 203] on button "OK" at bounding box center [830, 209] width 43 height 32
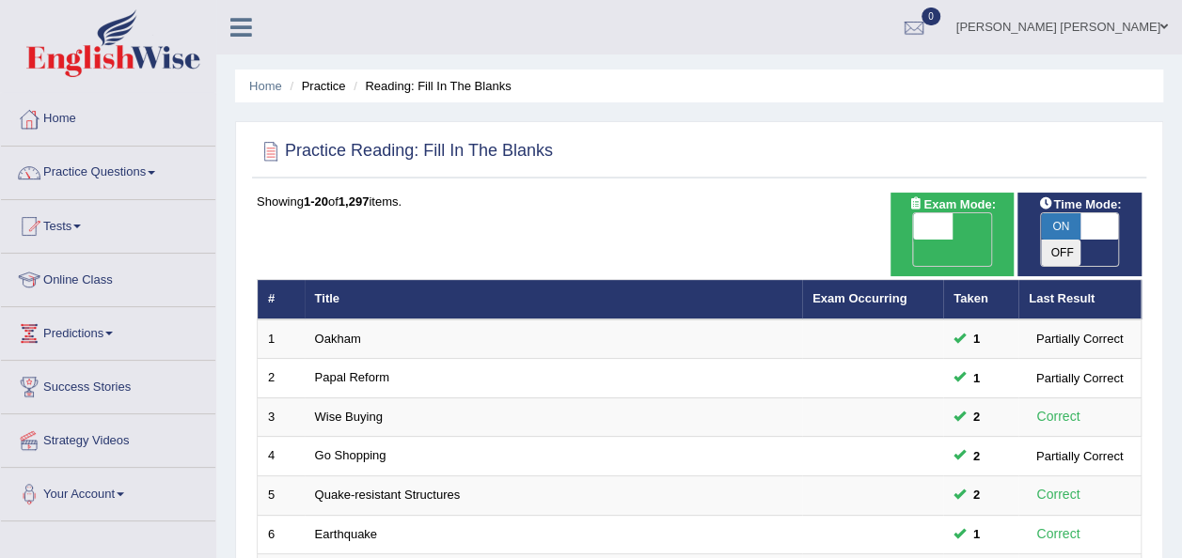
click at [948, 222] on span at bounding box center [932, 226] width 39 height 26
checkbox input "true"
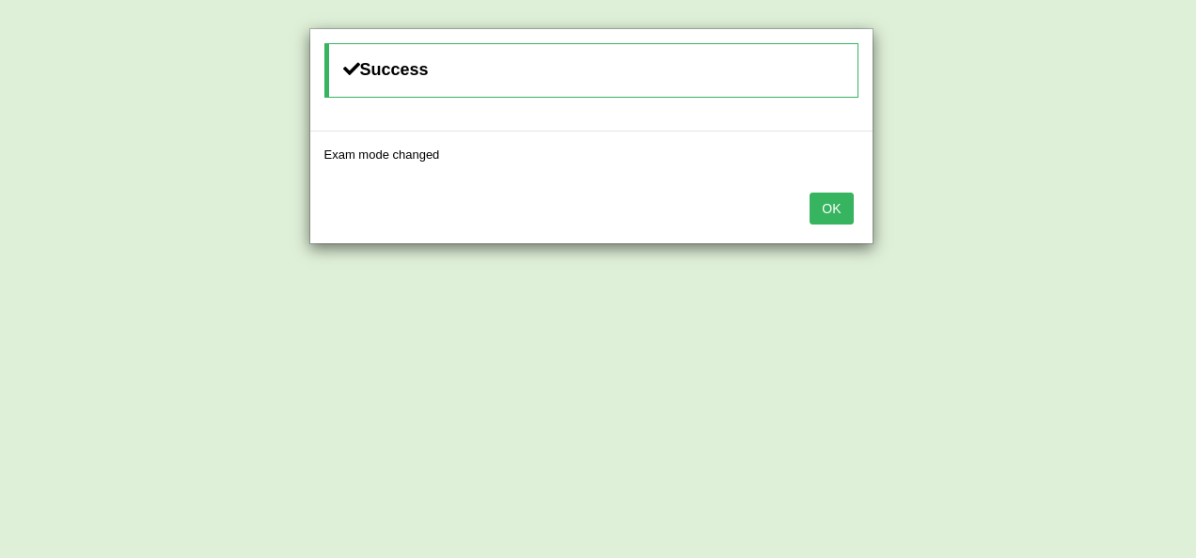
click at [829, 209] on button "OK" at bounding box center [830, 209] width 43 height 32
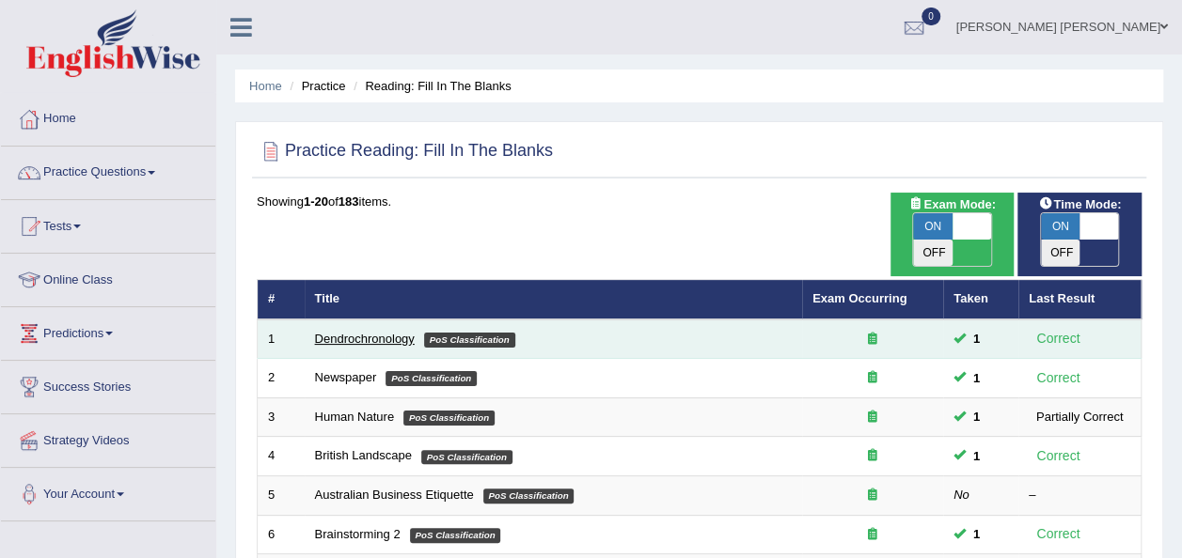
click at [389, 332] on link "Dendrochronology" at bounding box center [365, 339] width 100 height 14
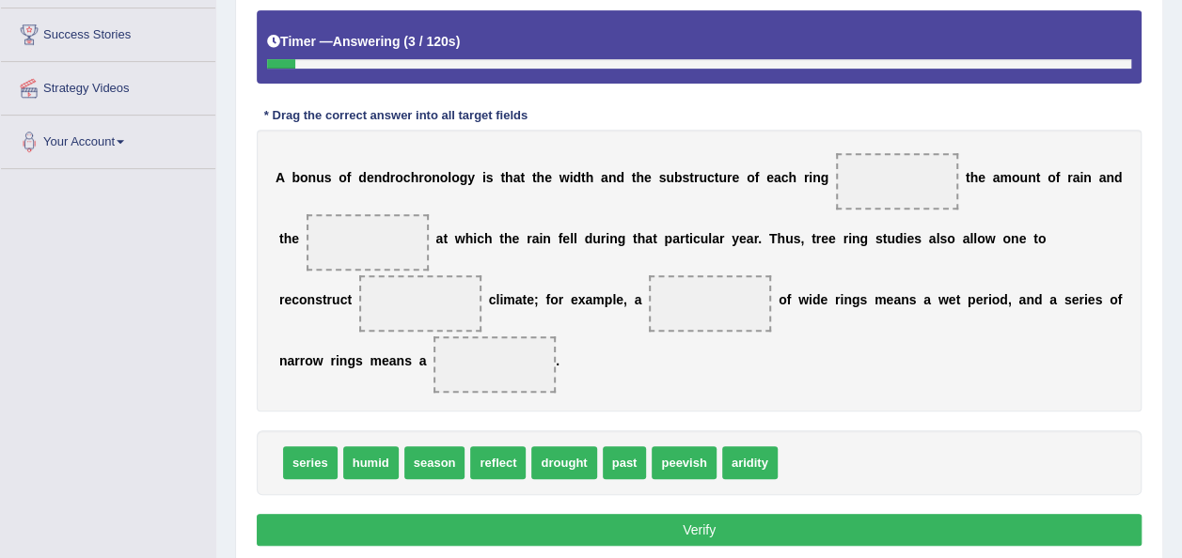
scroll to position [360, 0]
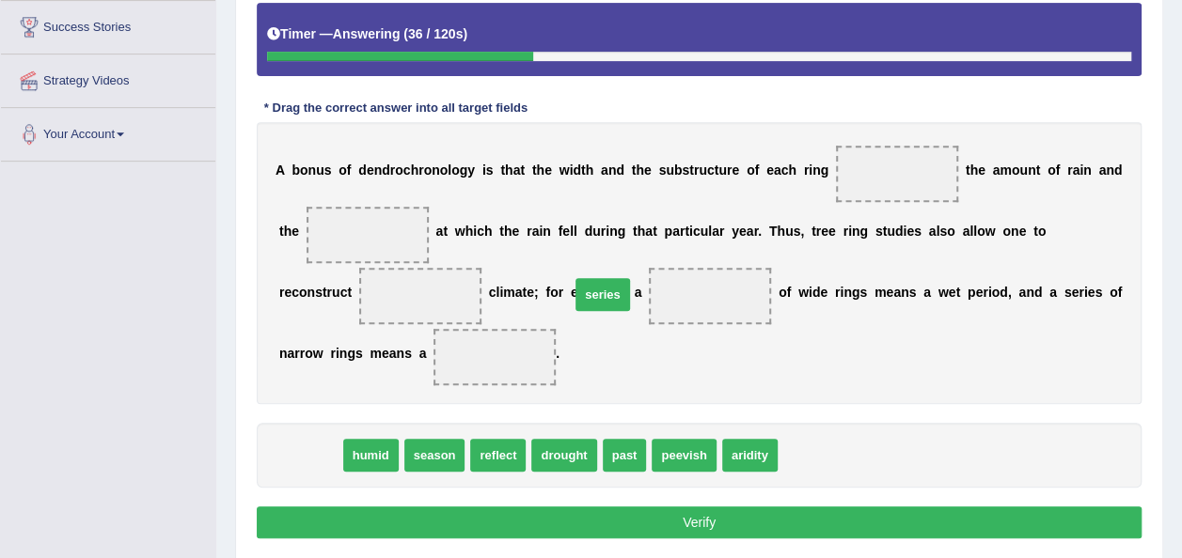
drag, startPoint x: 311, startPoint y: 449, endPoint x: 603, endPoint y: 289, distance: 333.6
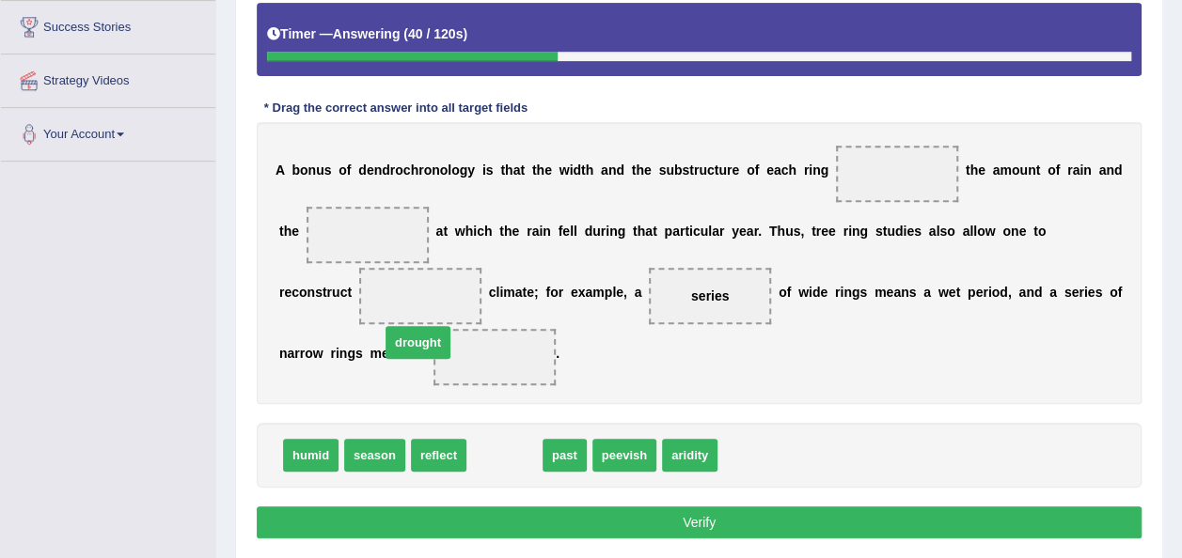
drag, startPoint x: 493, startPoint y: 447, endPoint x: 406, endPoint y: 335, distance: 142.1
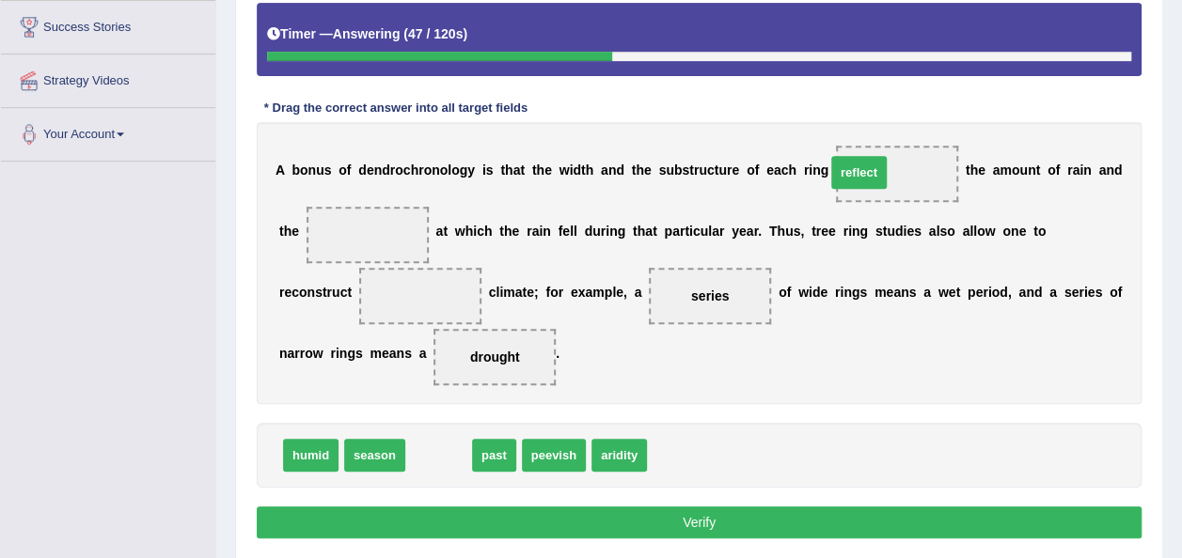
drag, startPoint x: 430, startPoint y: 449, endPoint x: 850, endPoint y: 167, distance: 506.0
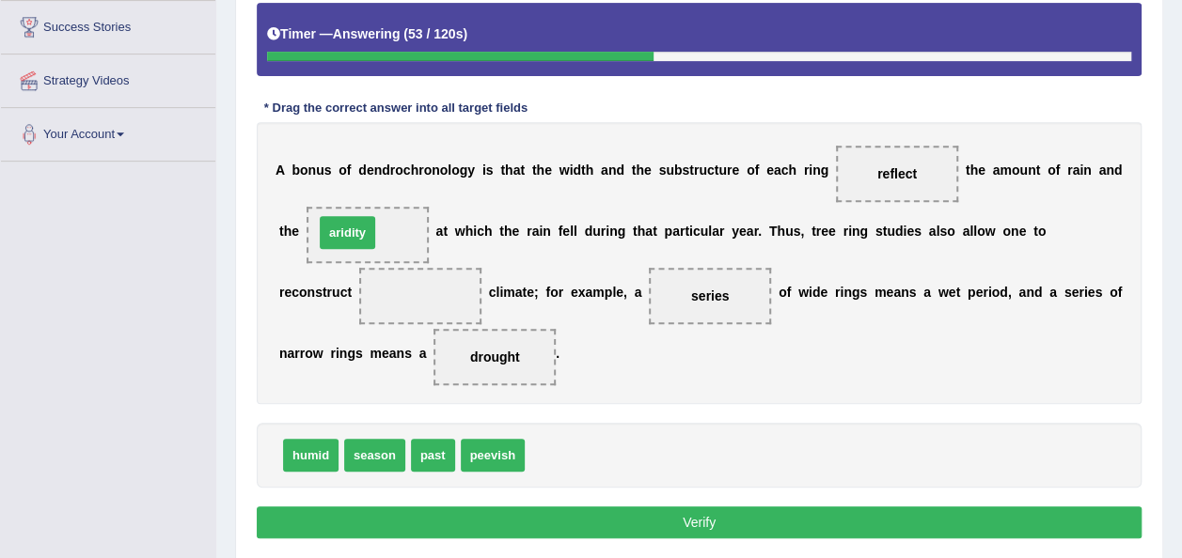
drag, startPoint x: 555, startPoint y: 455, endPoint x: 344, endPoint y: 229, distance: 308.6
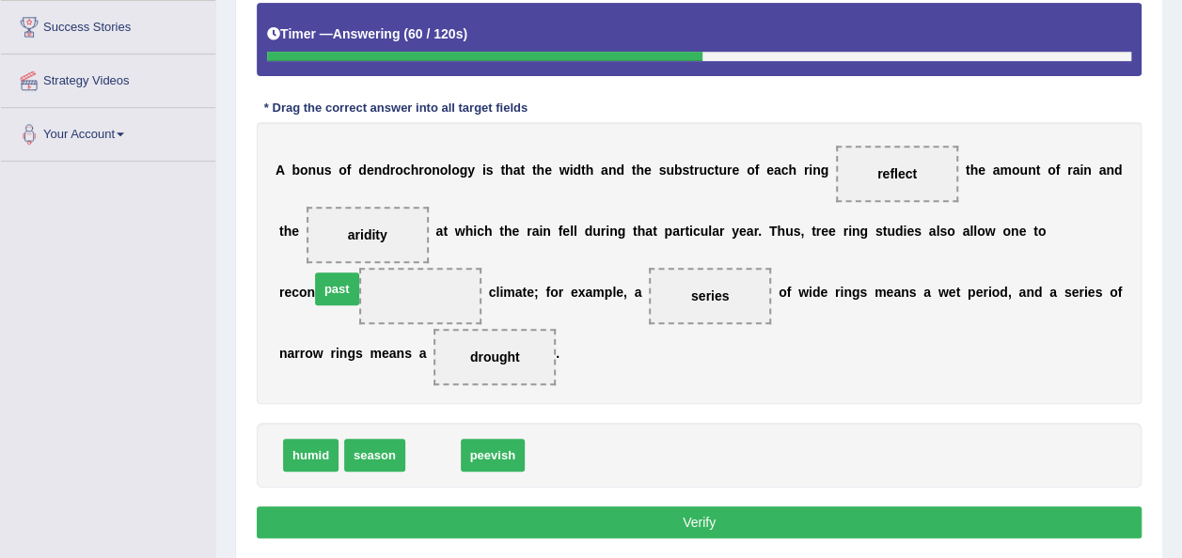
drag, startPoint x: 423, startPoint y: 449, endPoint x: 327, endPoint y: 283, distance: 192.0
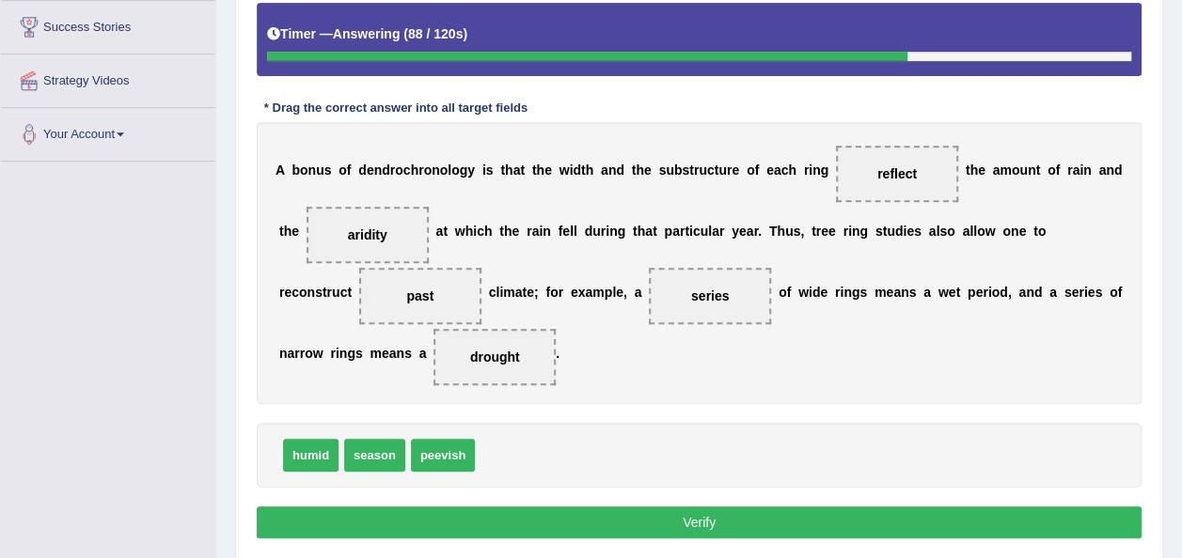
click at [724, 508] on button "Verify" at bounding box center [699, 523] width 884 height 32
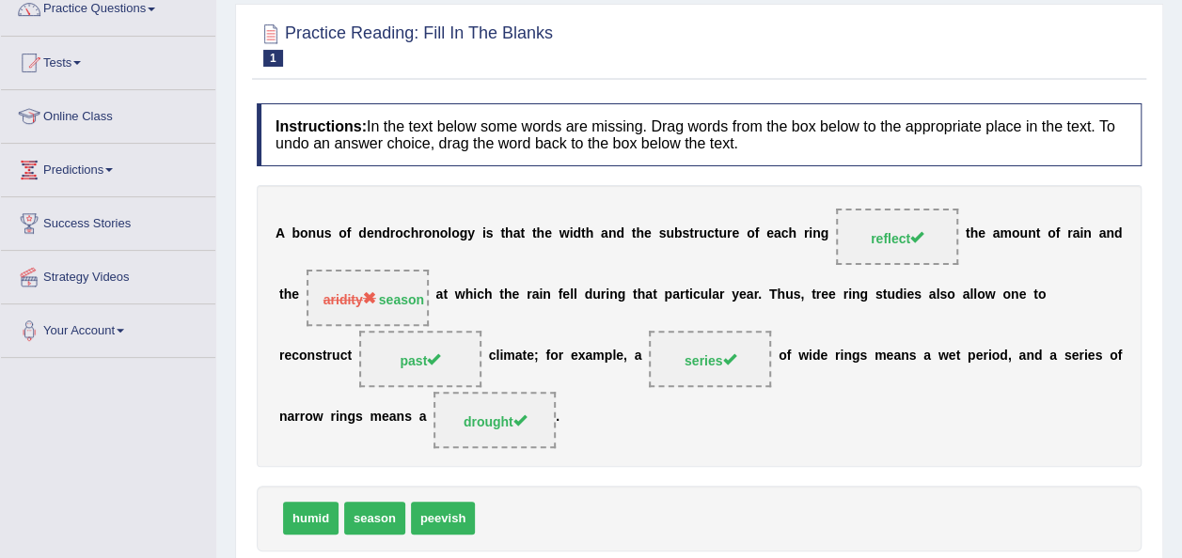
scroll to position [102, 0]
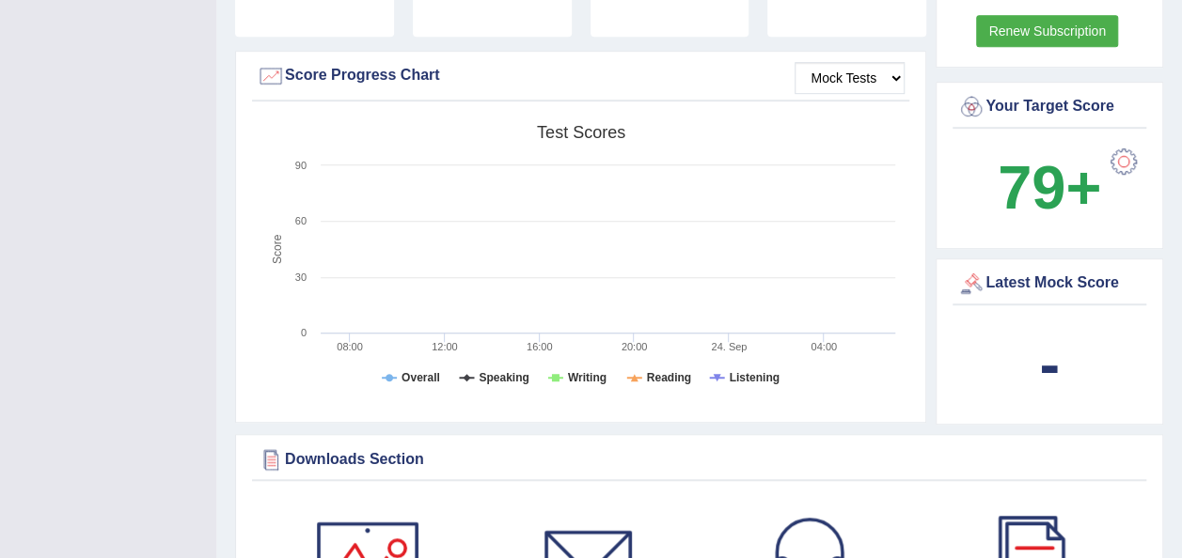
scroll to position [509, 0]
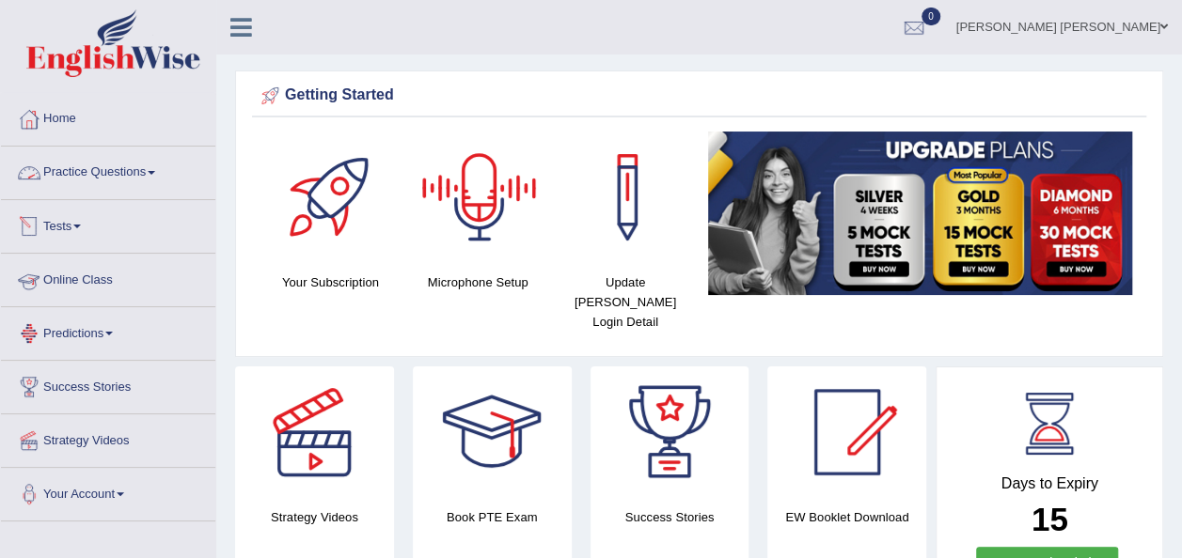
click at [100, 175] on link "Practice Questions" at bounding box center [108, 170] width 214 height 47
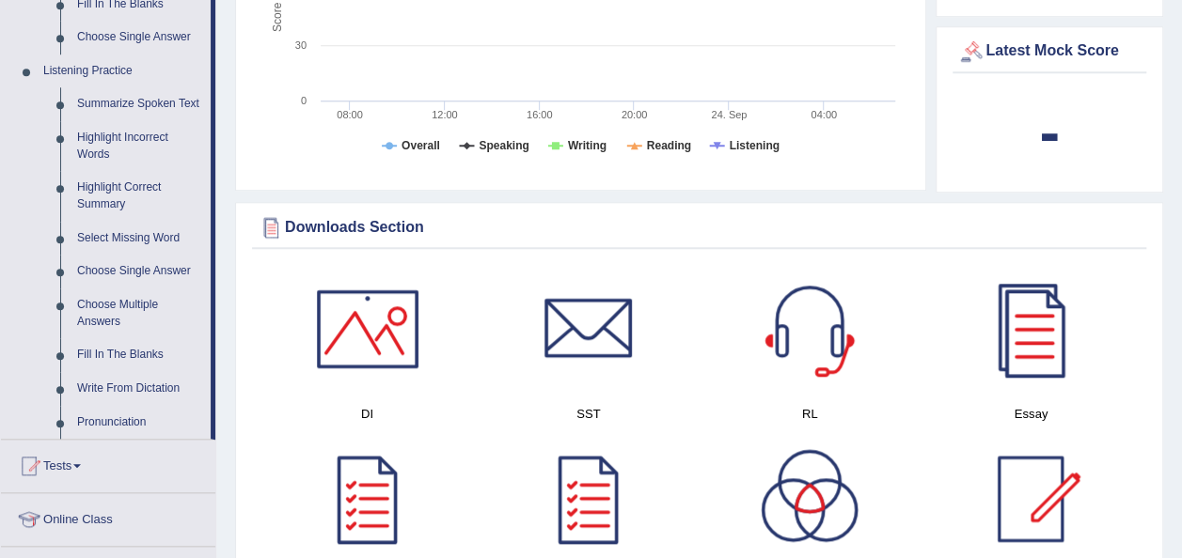
scroll to position [771, 0]
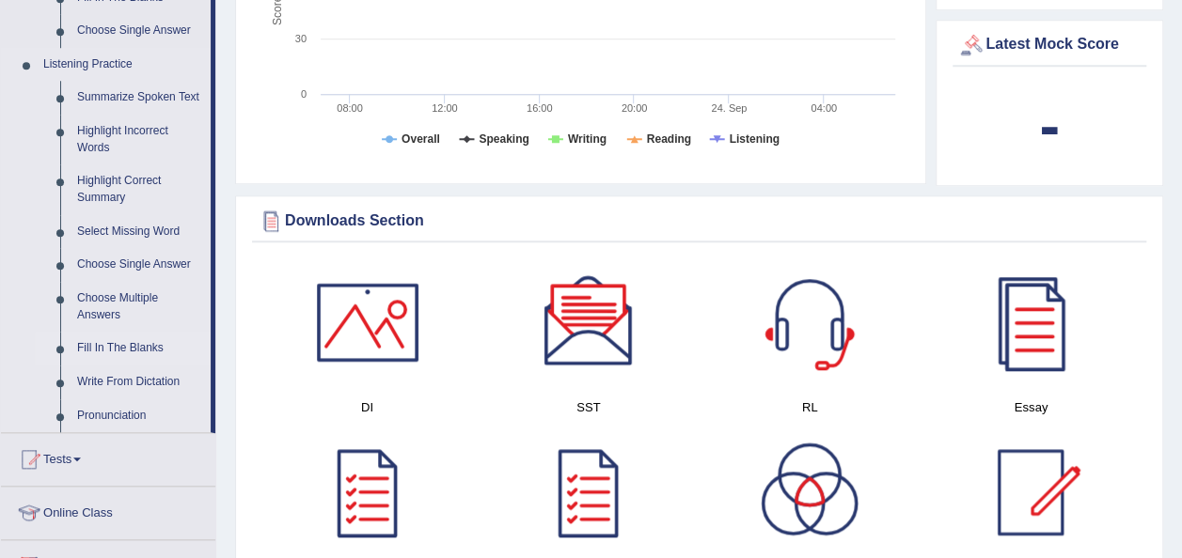
click at [88, 339] on link "Fill In The Blanks" at bounding box center [140, 349] width 142 height 34
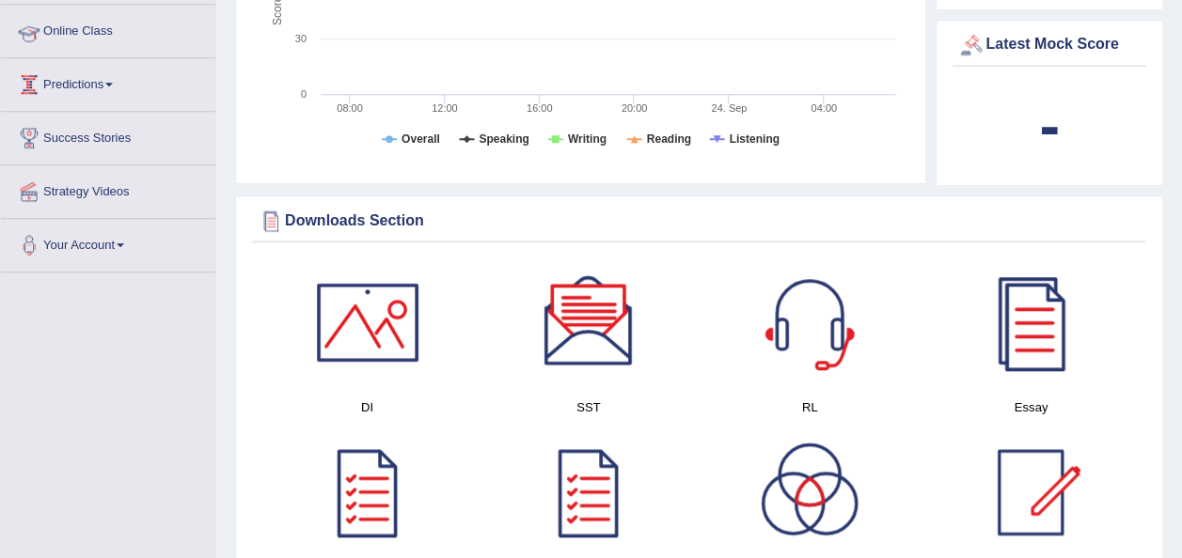
scroll to position [327, 0]
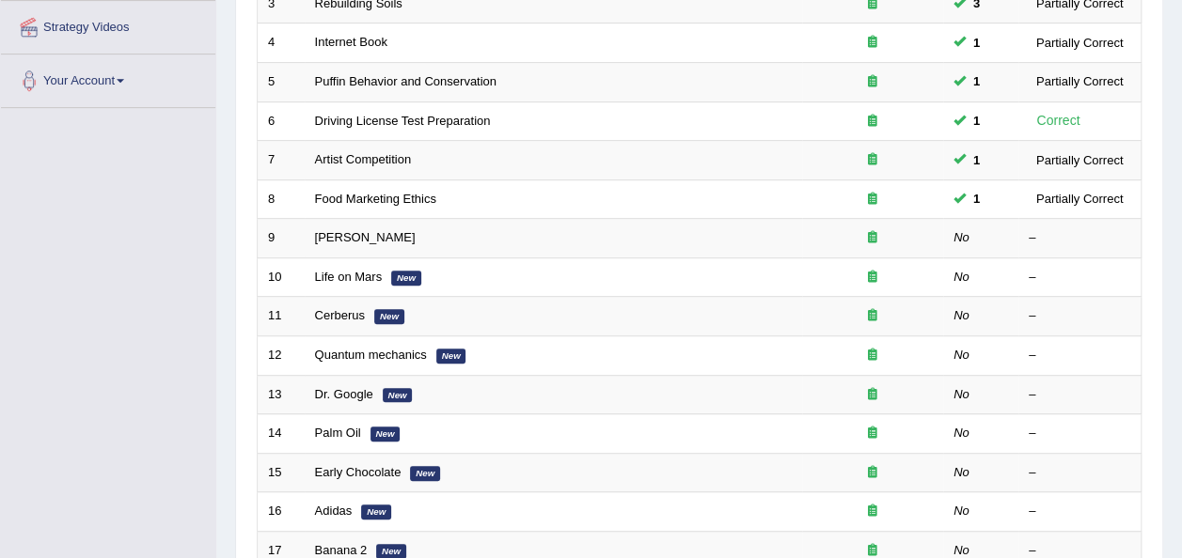
scroll to position [415, 0]
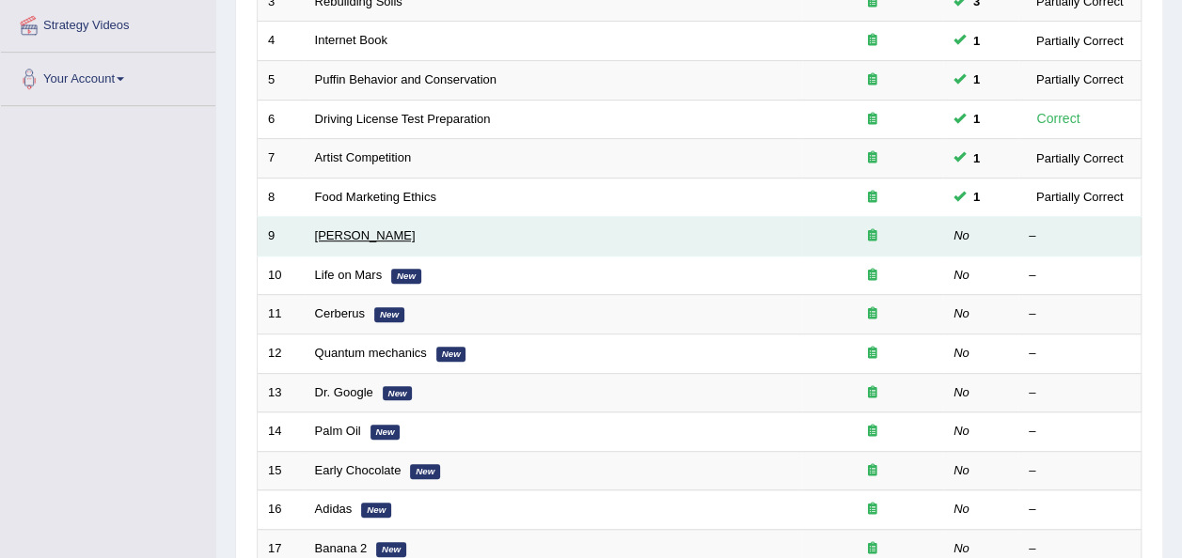
click at [323, 228] on link "[PERSON_NAME]" at bounding box center [365, 235] width 101 height 14
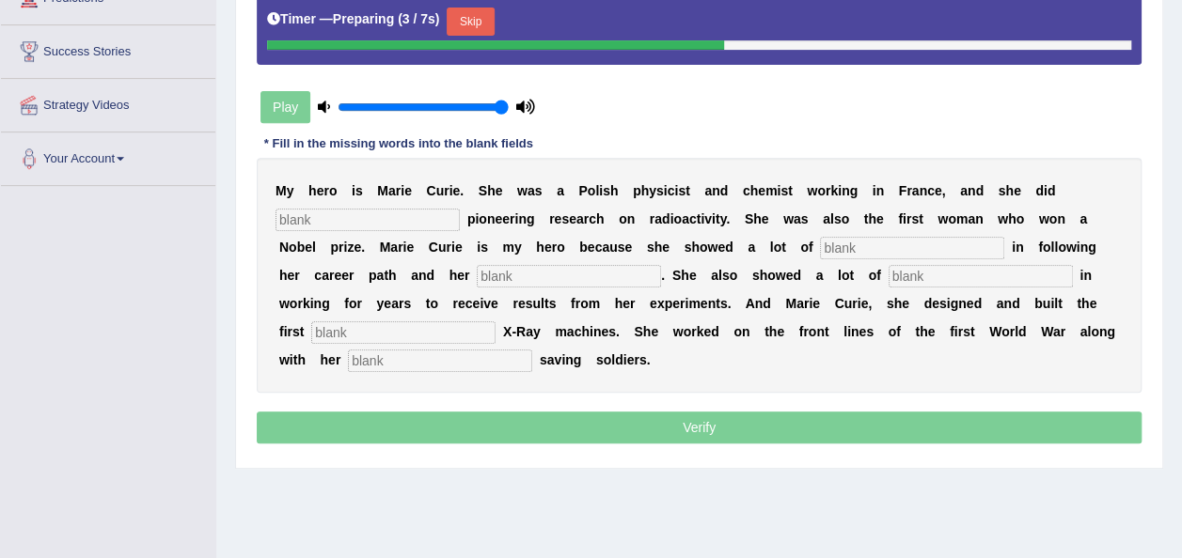
scroll to position [337, 0]
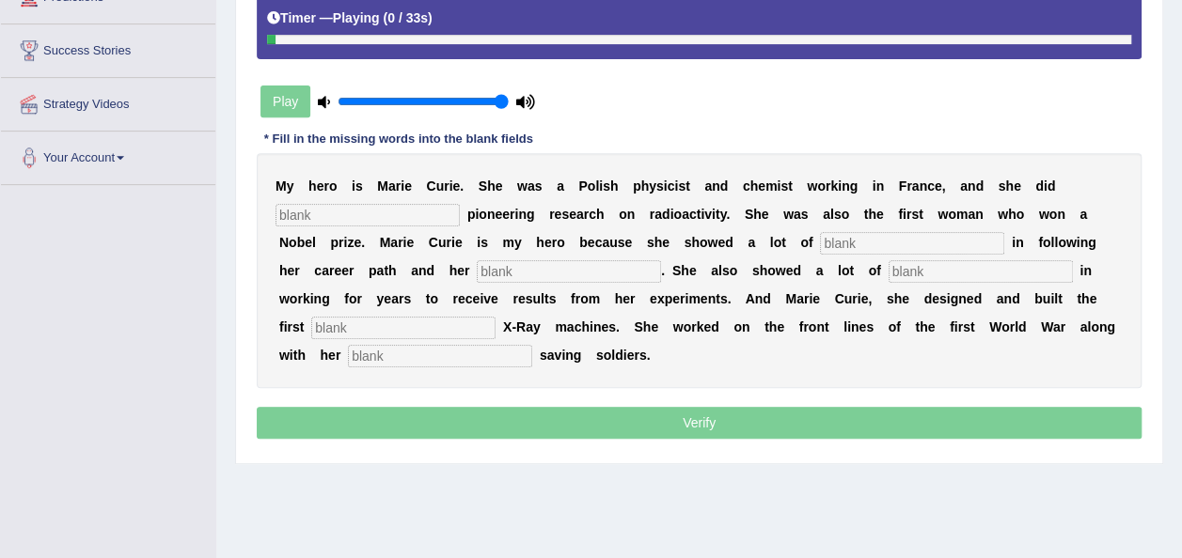
click at [384, 219] on input "text" at bounding box center [367, 215] width 184 height 23
click at [314, 209] on input "text" at bounding box center [367, 215] width 184 height 23
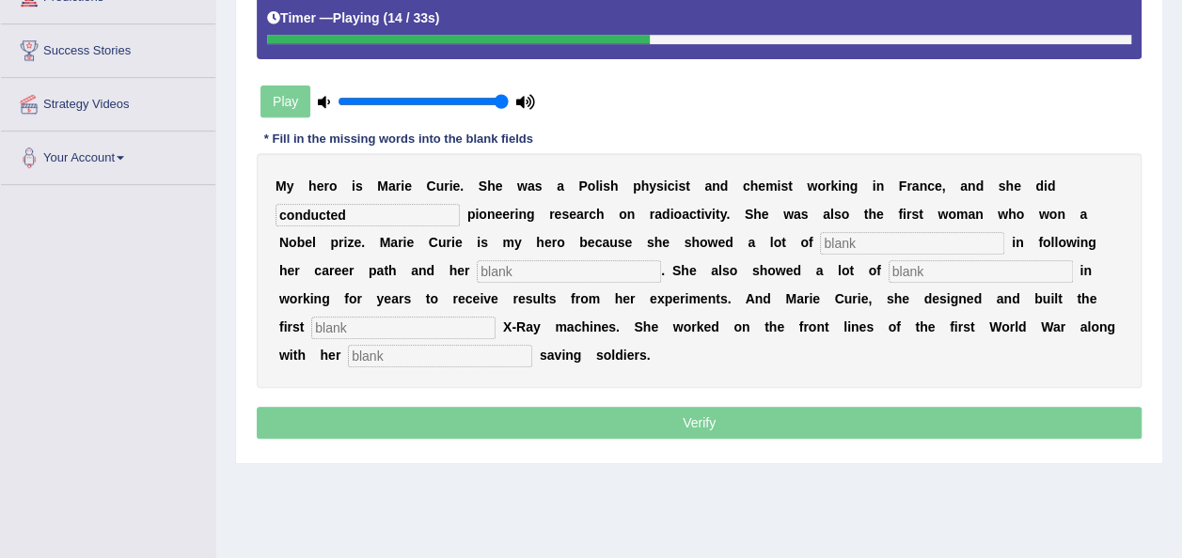
type input "conducted"
click at [820, 236] on input "text" at bounding box center [912, 243] width 184 height 23
type input "determination"
click at [477, 267] on input "text" at bounding box center [569, 271] width 184 height 23
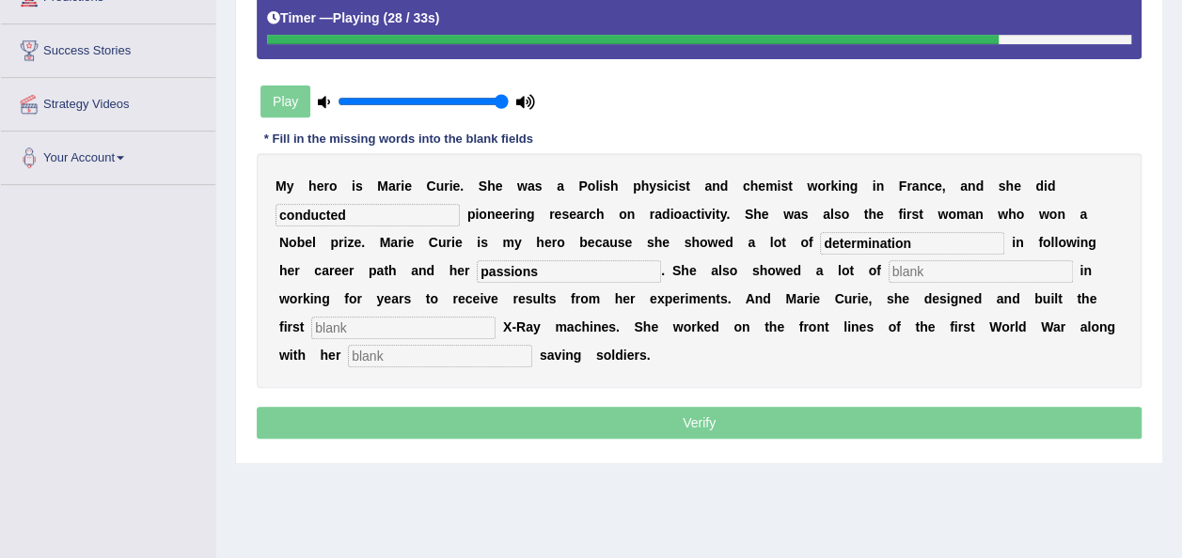
type input "passions"
click at [495, 317] on input "text" at bounding box center [403, 328] width 184 height 23
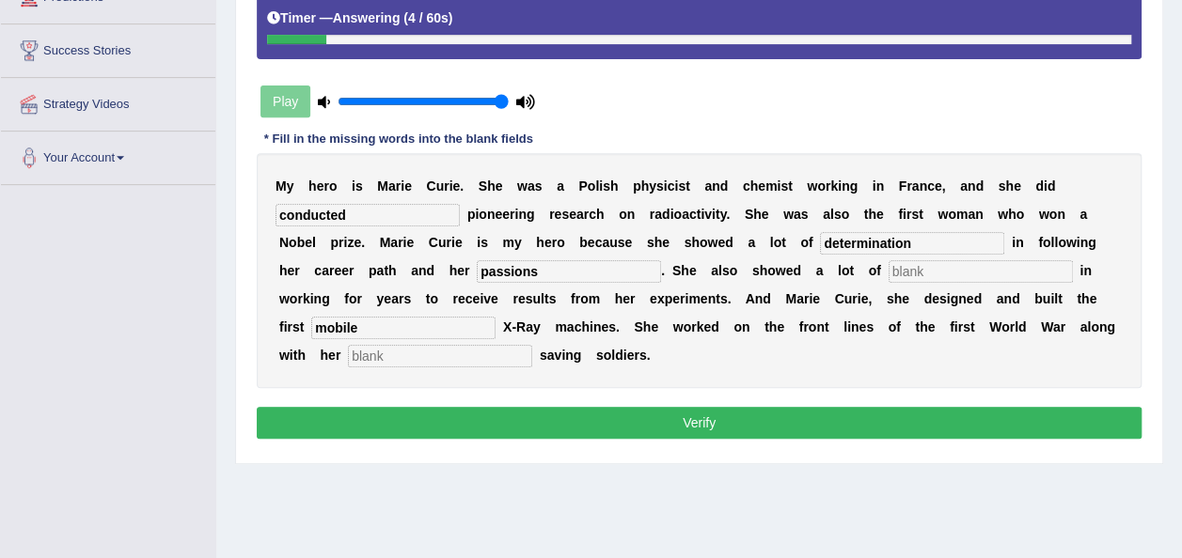
type input "mobile"
click at [817, 417] on button "Verify" at bounding box center [699, 423] width 884 height 32
click at [888, 261] on input "text" at bounding box center [980, 271] width 184 height 23
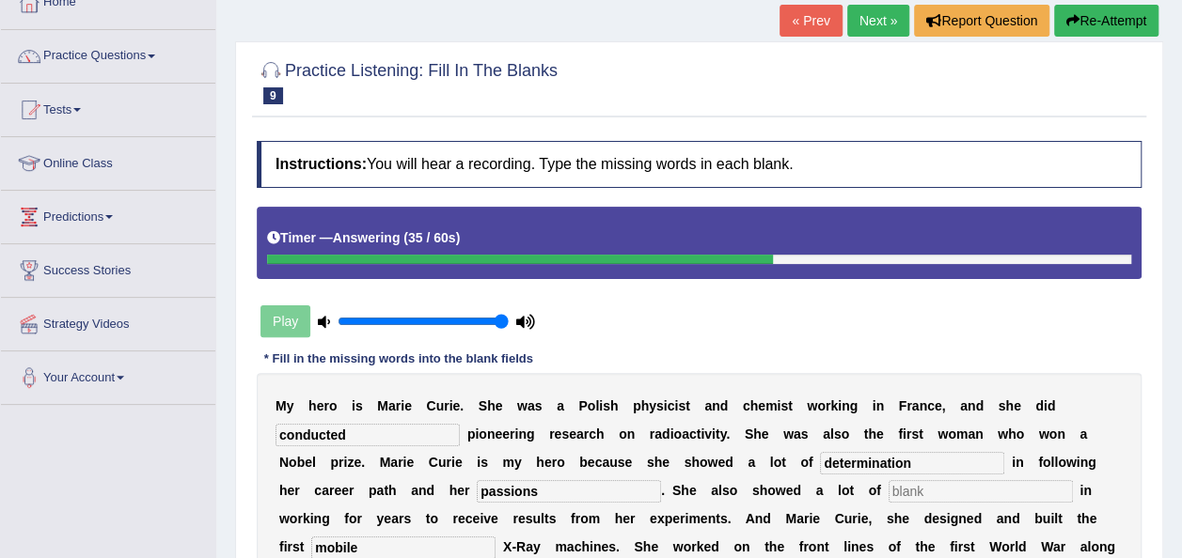
scroll to position [115, 0]
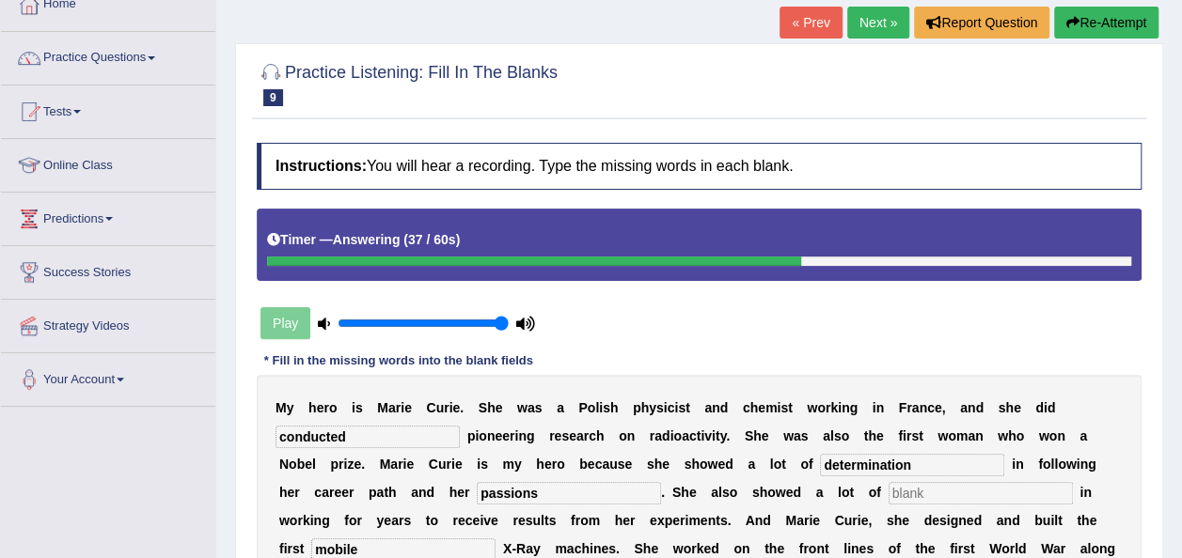
click at [1085, 24] on button "Re-Attempt" at bounding box center [1106, 23] width 104 height 32
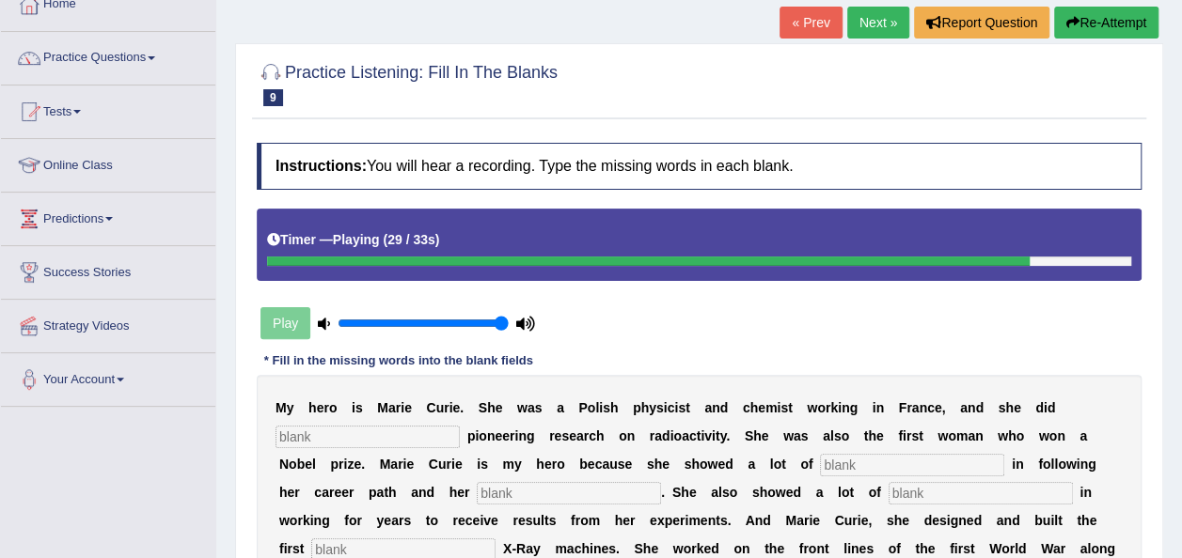
click at [603, 410] on b "s" at bounding box center [607, 407] width 8 height 15
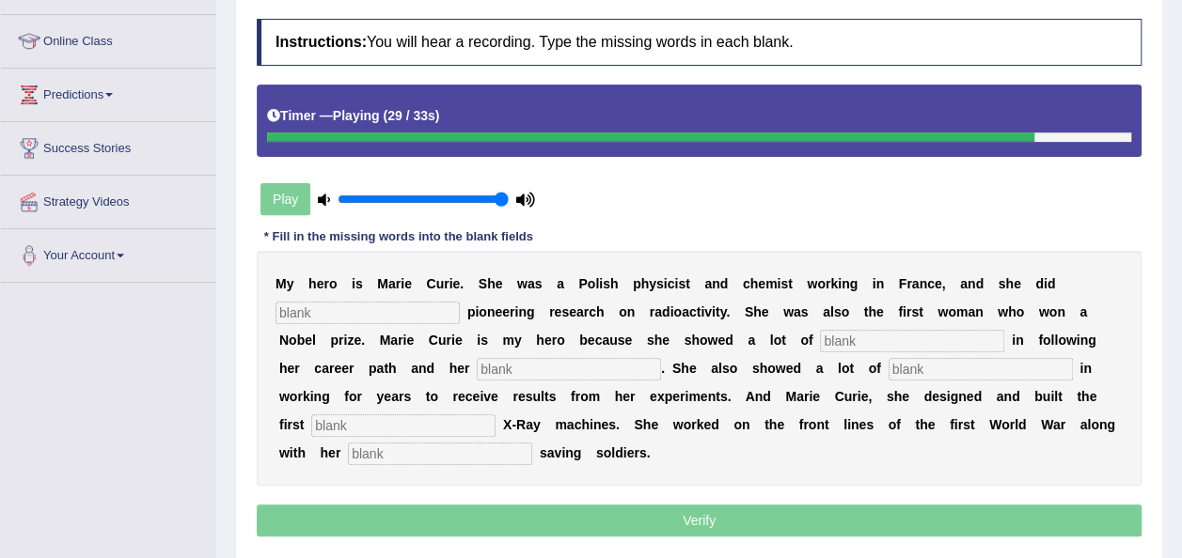
scroll to position [244, 0]
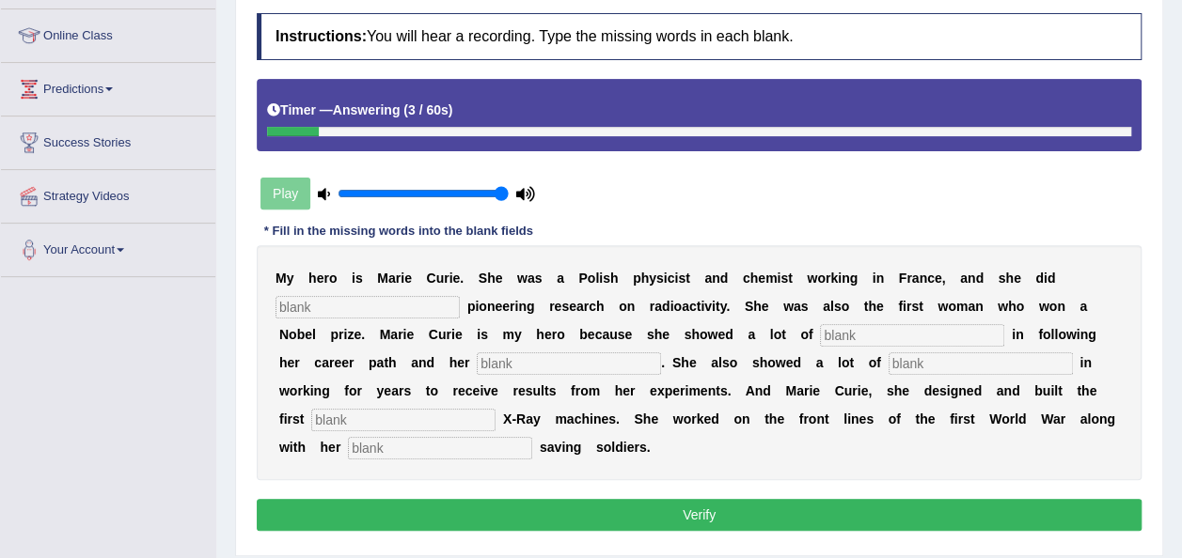
click at [316, 312] on input "text" at bounding box center [367, 307] width 184 height 23
type input "conduvted"
click at [820, 331] on input "text" at bounding box center [912, 335] width 184 height 23
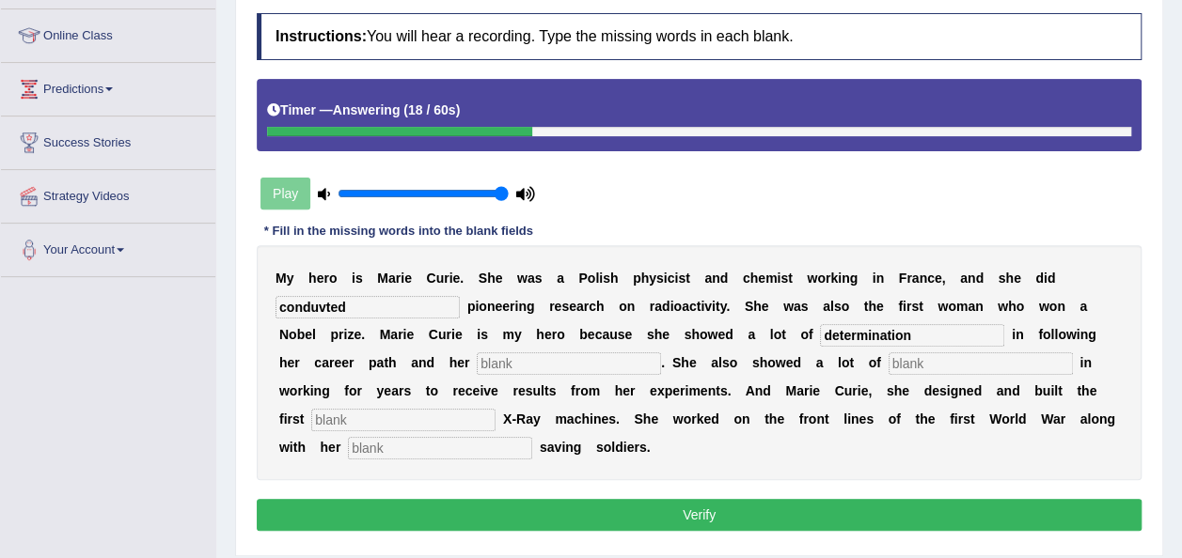
type input "determination"
click at [477, 358] on input "text" at bounding box center [569, 363] width 184 height 23
type input "passion"
click at [888, 357] on input "text" at bounding box center [980, 363] width 184 height 23
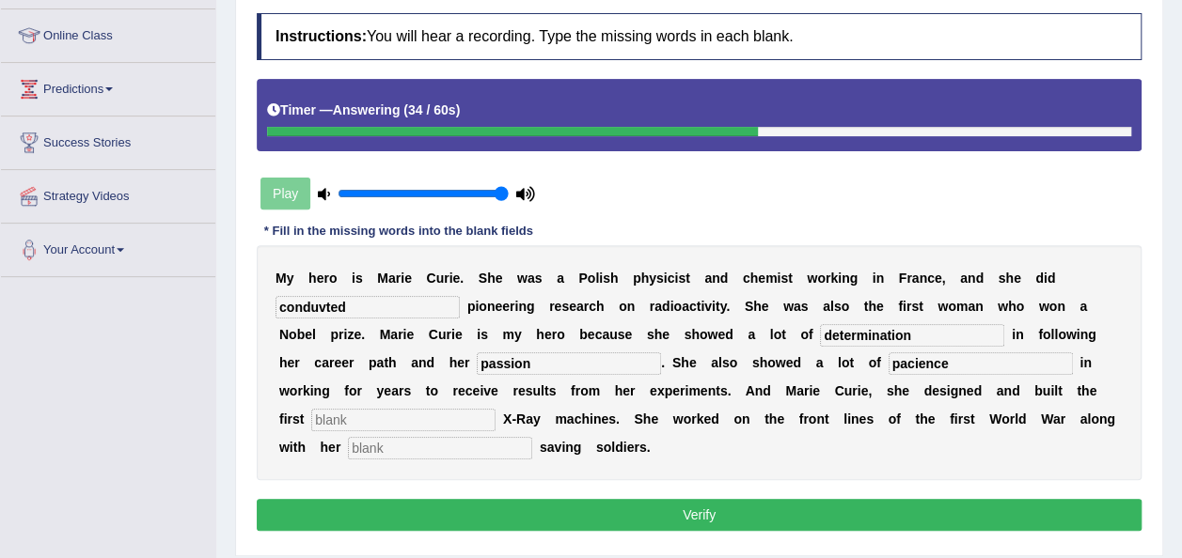
type input "pacience"
click at [495, 409] on input "text" at bounding box center [403, 420] width 184 height 23
type input "mobile"
click at [532, 437] on input "text" at bounding box center [440, 448] width 184 height 23
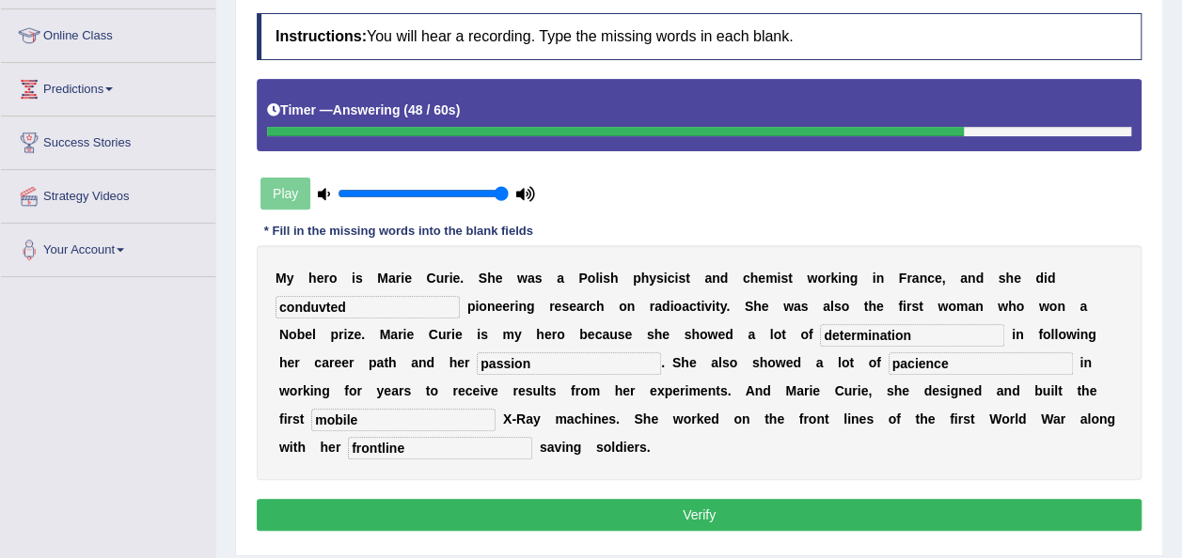
click at [532, 437] on input "frontline" at bounding box center [440, 448] width 184 height 23
type input "front line"
click at [320, 300] on input "conduvted" at bounding box center [367, 307] width 184 height 23
type input "conducted"
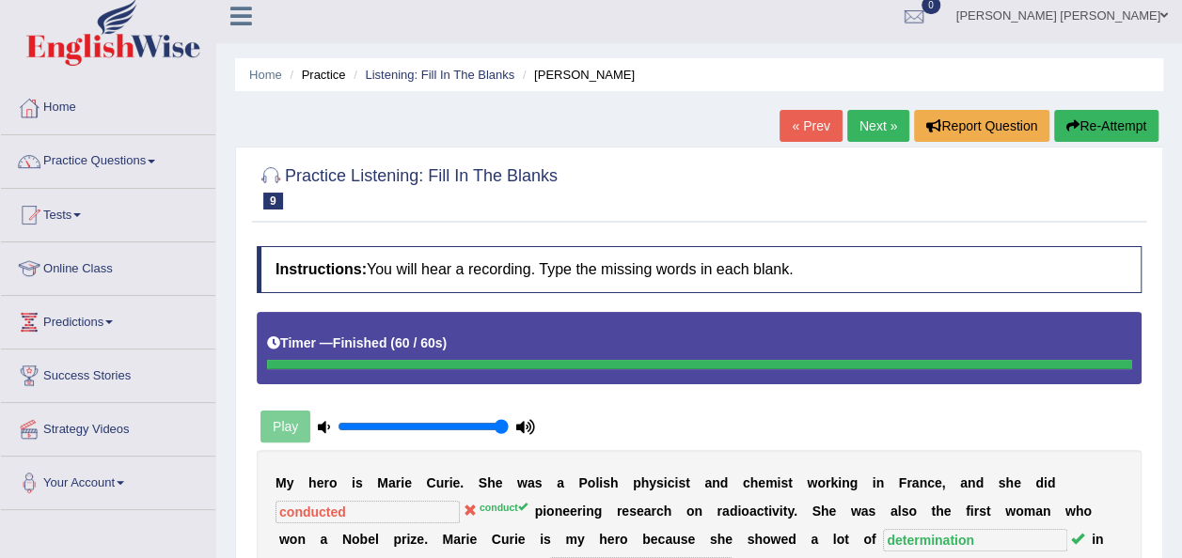
scroll to position [0, 0]
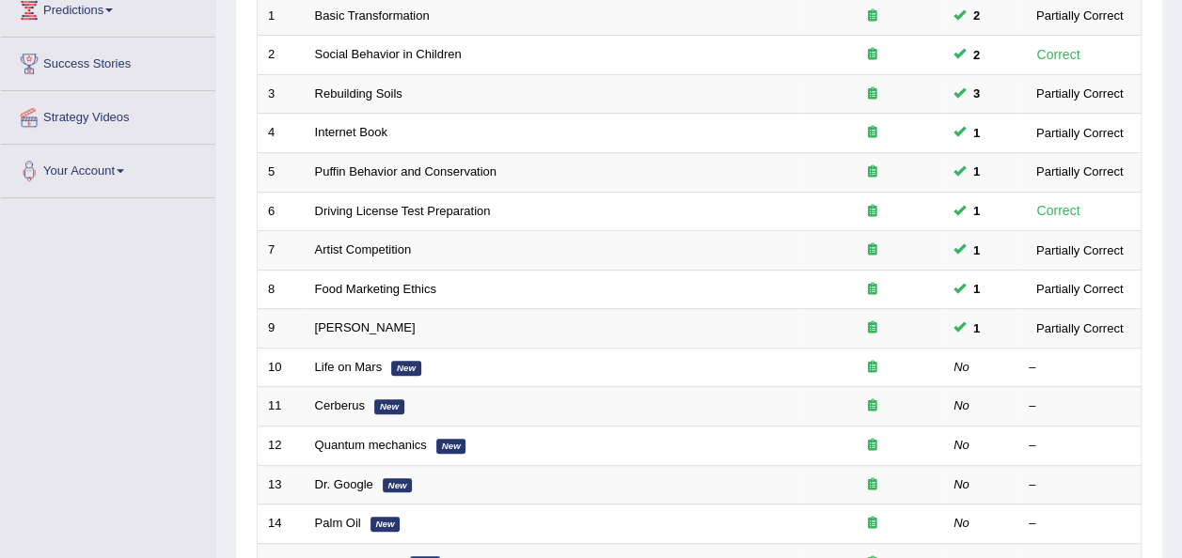
scroll to position [340, 0]
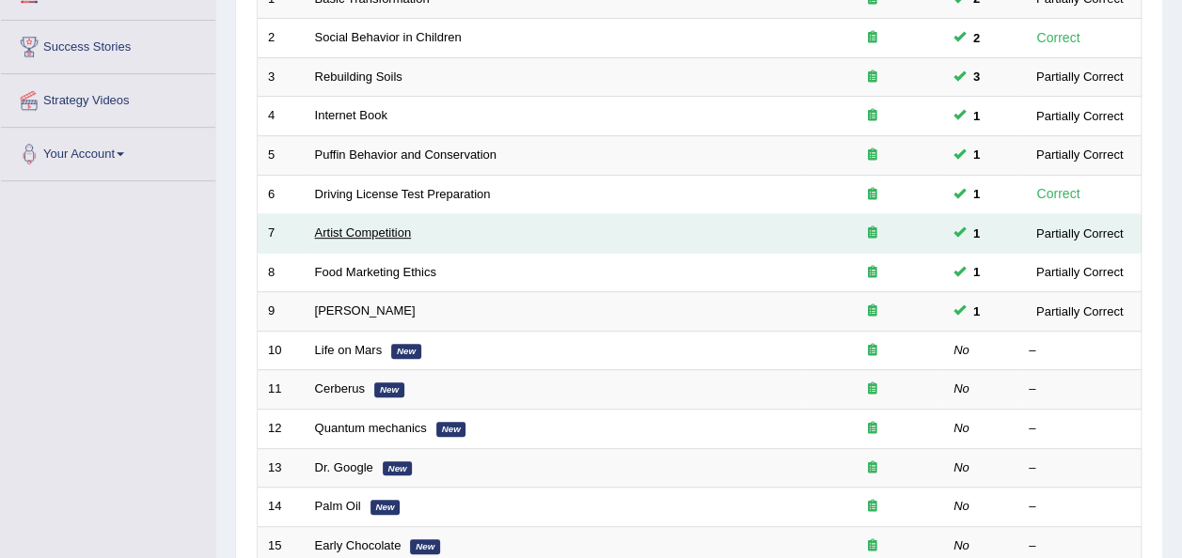
click at [366, 226] on link "Artist Competition" at bounding box center [363, 233] width 97 height 14
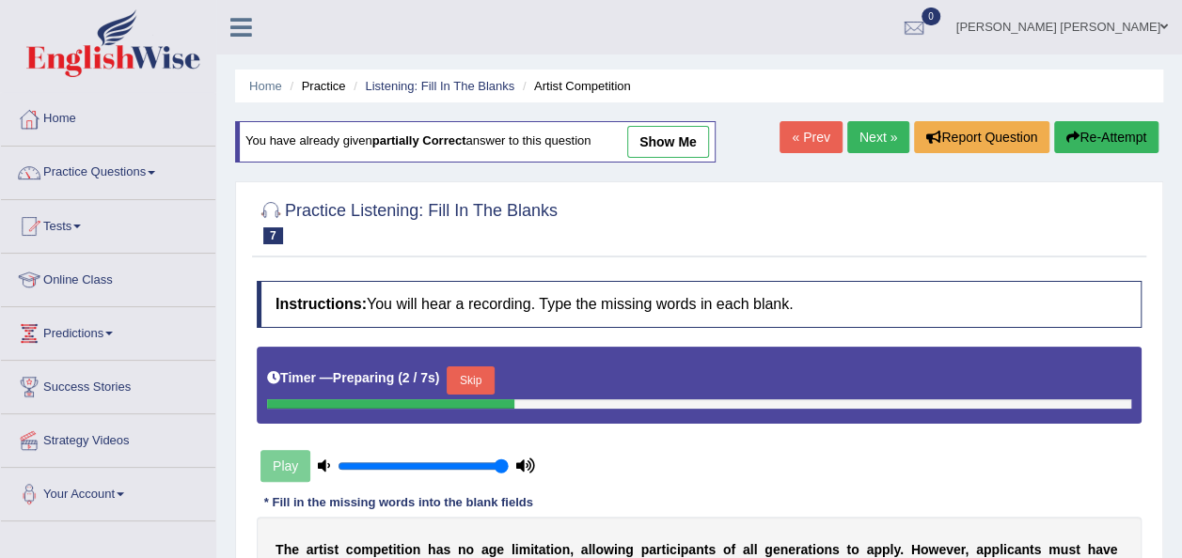
click at [966, 378] on div "Timer — Preparing ( 2 / 7s ) Skip" at bounding box center [699, 381] width 864 height 38
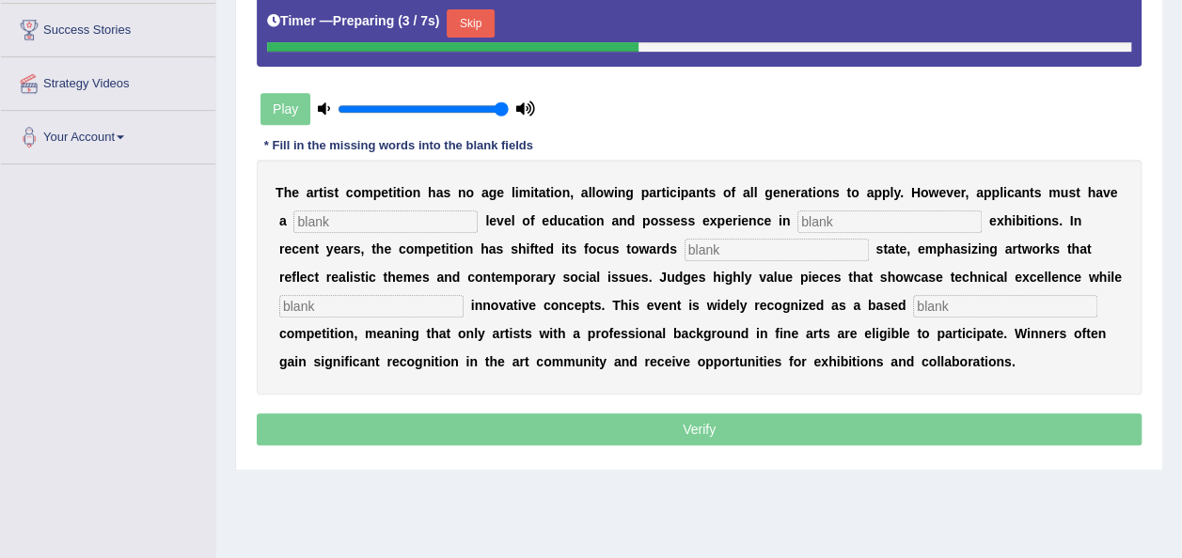
scroll to position [366, 0]
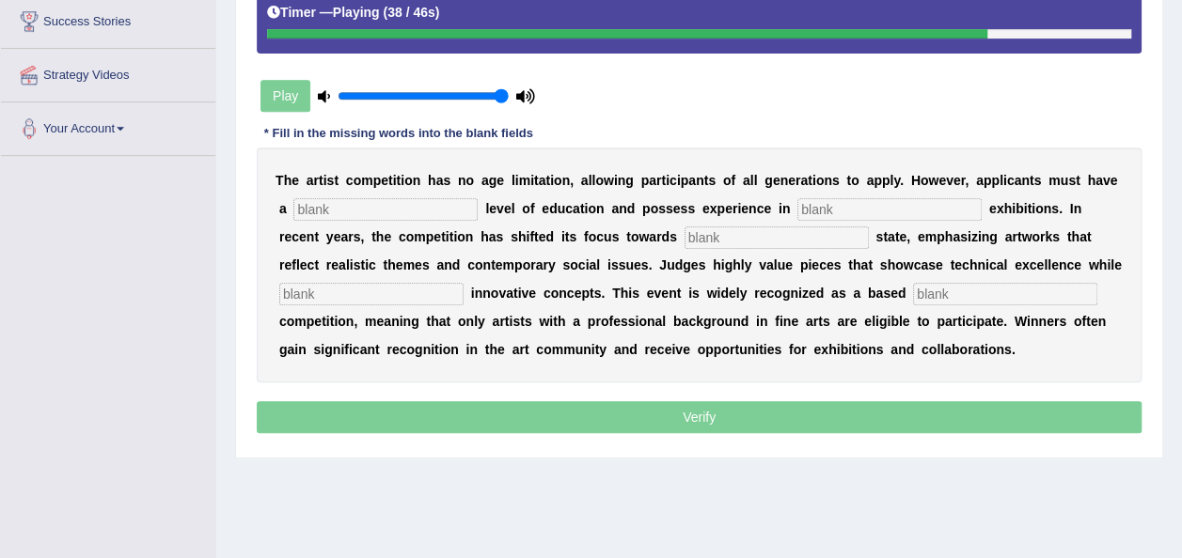
click at [331, 206] on input "text" at bounding box center [385, 209] width 184 height 23
type input "graduate"
click at [797, 199] on input "text" at bounding box center [889, 209] width 184 height 23
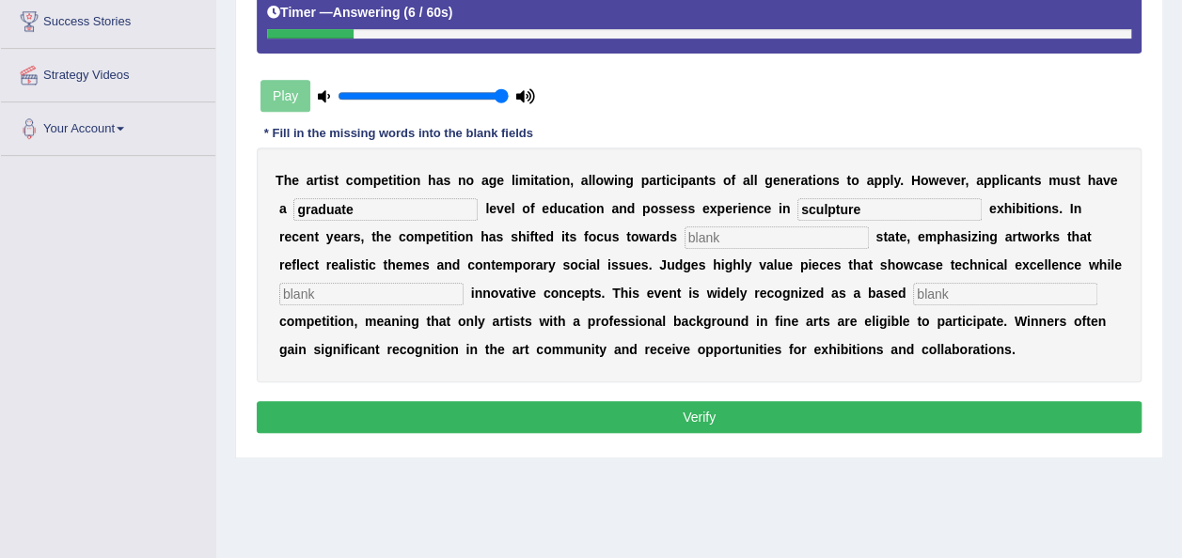
type input "sculpture"
click at [684, 237] on input "text" at bounding box center [776, 238] width 184 height 23
type input "real"
click at [463, 283] on input "text" at bounding box center [371, 294] width 184 height 23
type input "incorporating"
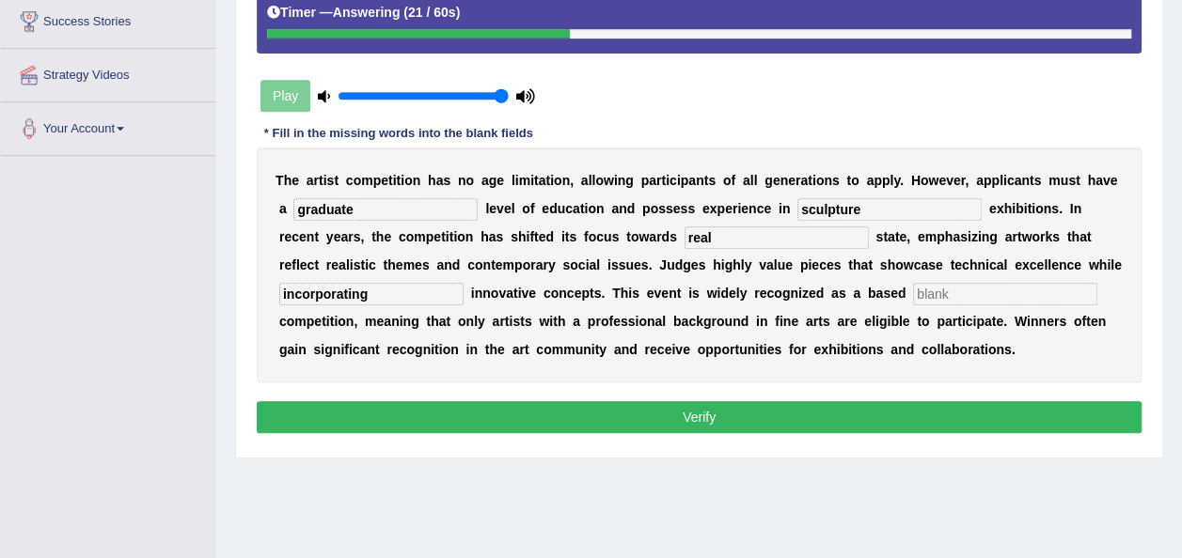
click at [913, 288] on input "text" at bounding box center [1005, 294] width 184 height 23
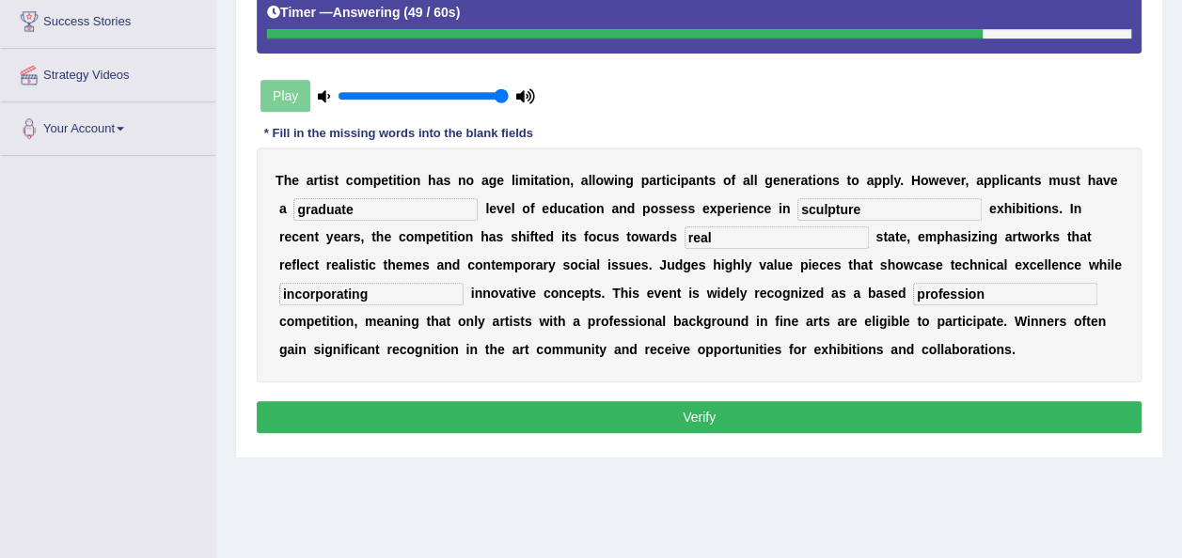
type input "profession"
click at [487, 401] on button "Verify" at bounding box center [699, 417] width 884 height 32
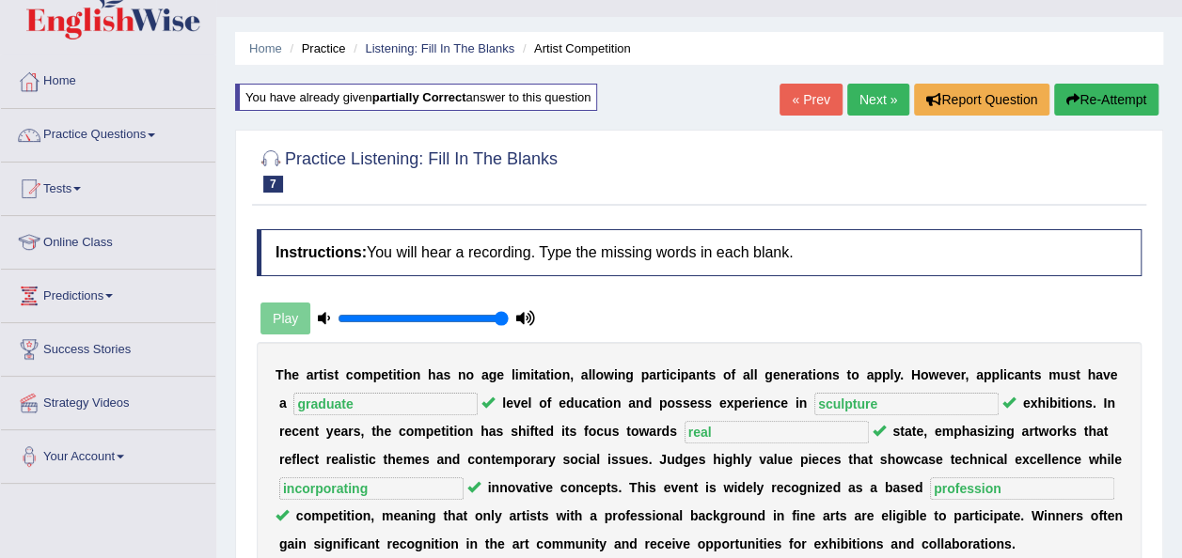
scroll to position [37, 0]
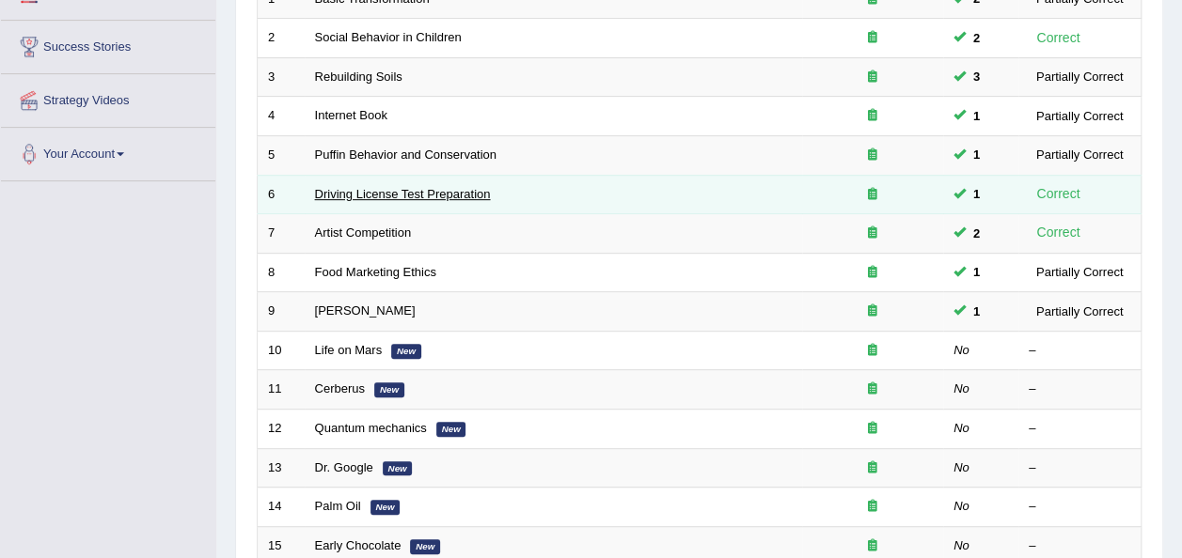
click at [457, 187] on link "Driving License Test Preparation" at bounding box center [403, 194] width 176 height 14
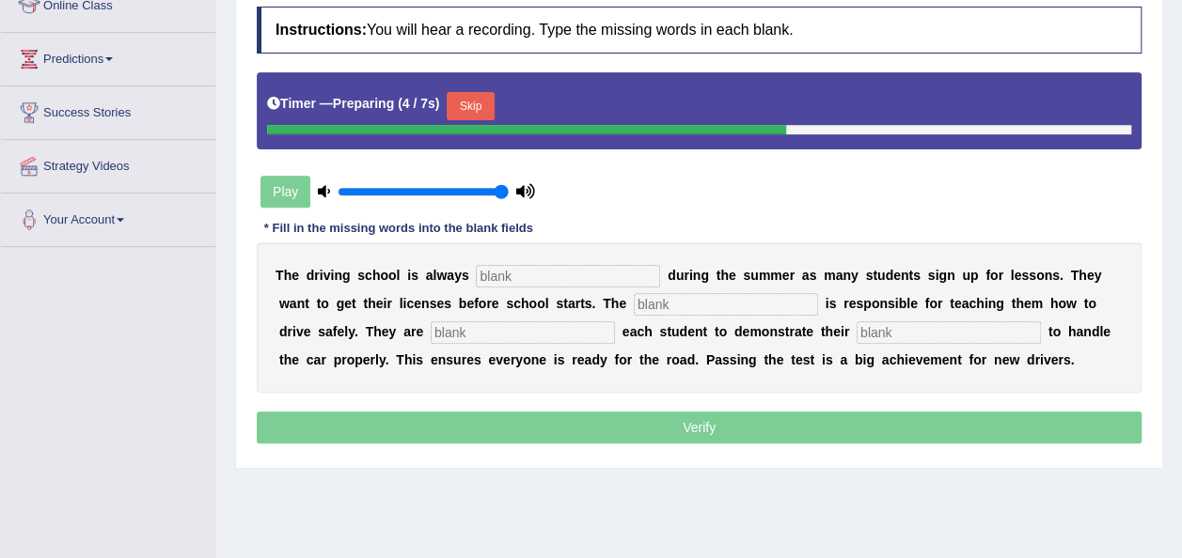
scroll to position [276, 0]
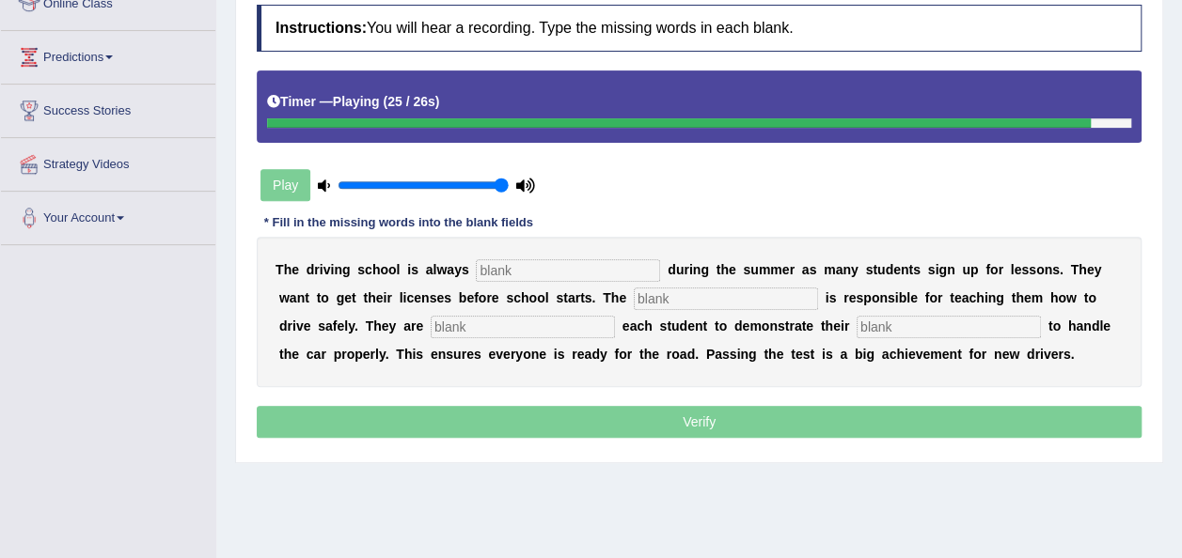
click at [534, 264] on input "text" at bounding box center [568, 270] width 184 height 23
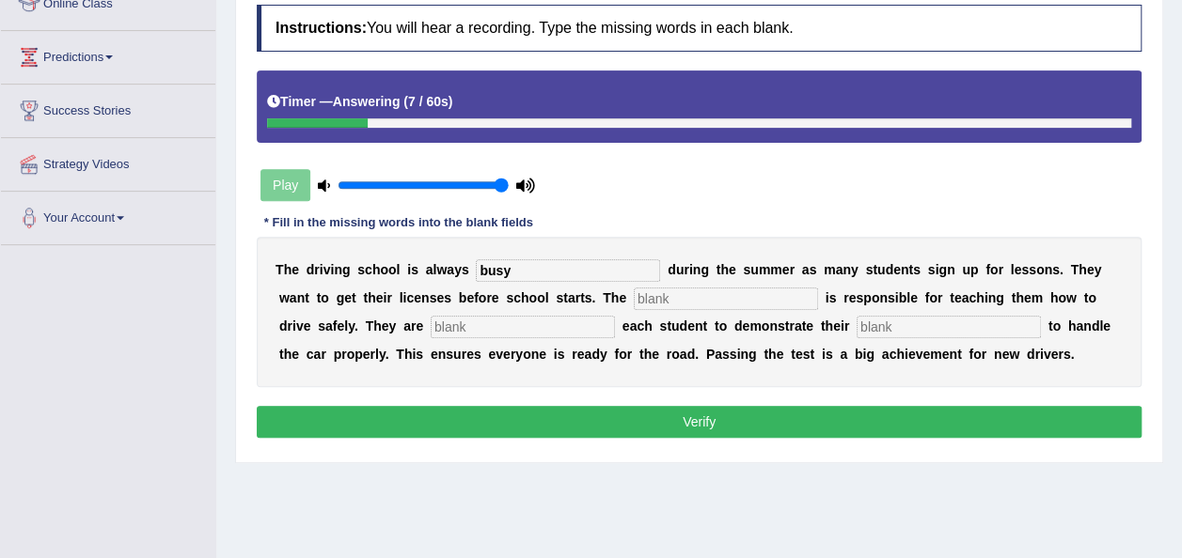
type input "busy"
click at [634, 294] on input "text" at bounding box center [726, 299] width 184 height 23
type input "instructor"
click at [430, 327] on input "text" at bounding box center [522, 327] width 184 height 23
type input "requiring"
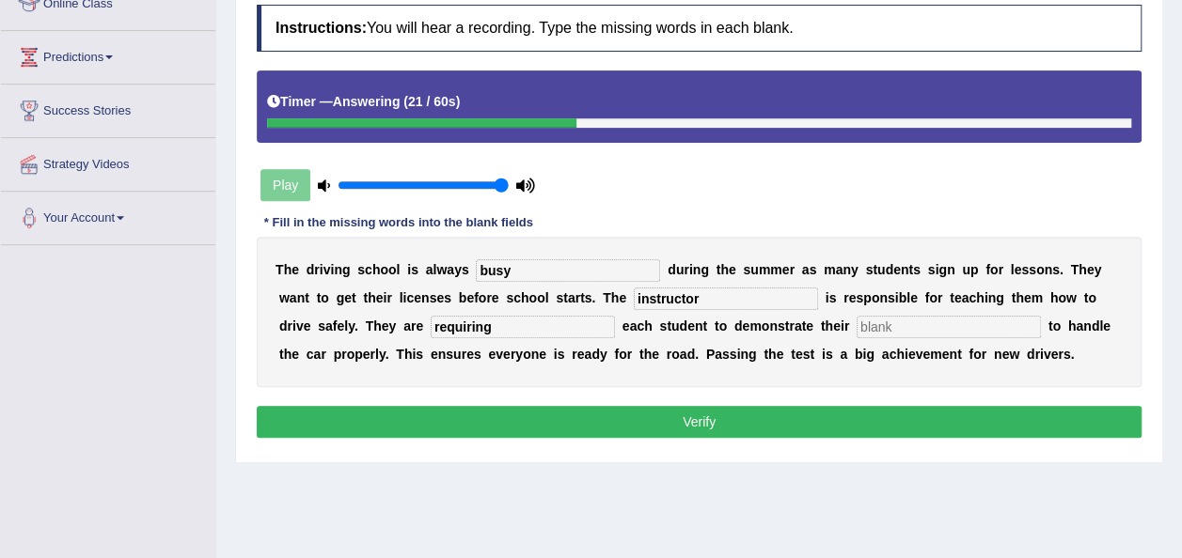
click at [856, 322] on input "text" at bounding box center [948, 327] width 184 height 23
type input "ability"
click at [665, 408] on button "Verify" at bounding box center [699, 422] width 884 height 32
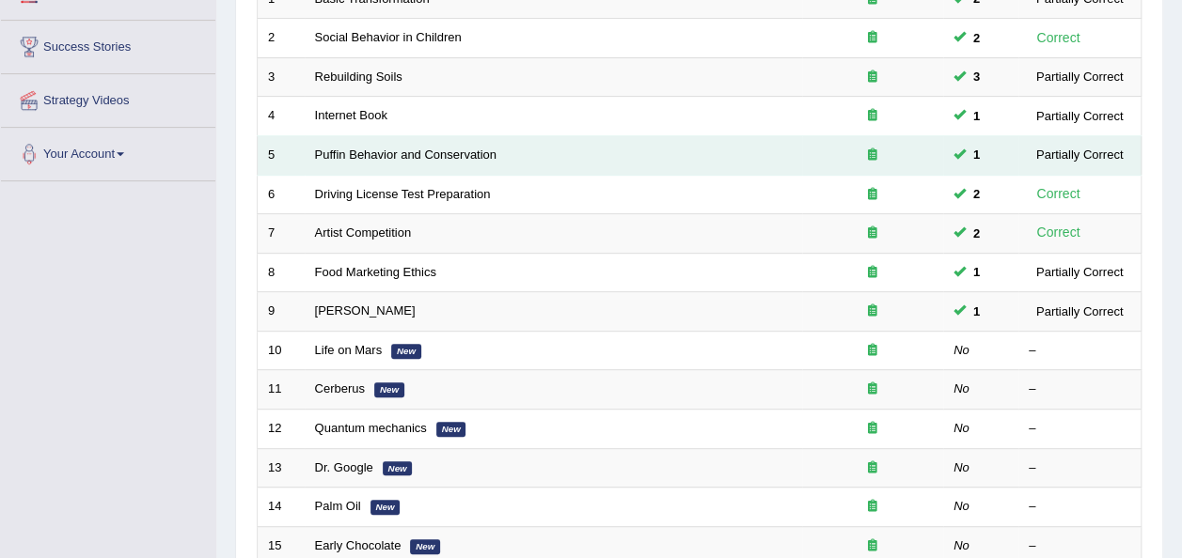
click at [388, 136] on td "Puffin Behavior and Conservation" at bounding box center [553, 155] width 497 height 39
click at [389, 148] on link "Puffin Behavior and Conservation" at bounding box center [405, 155] width 181 height 14
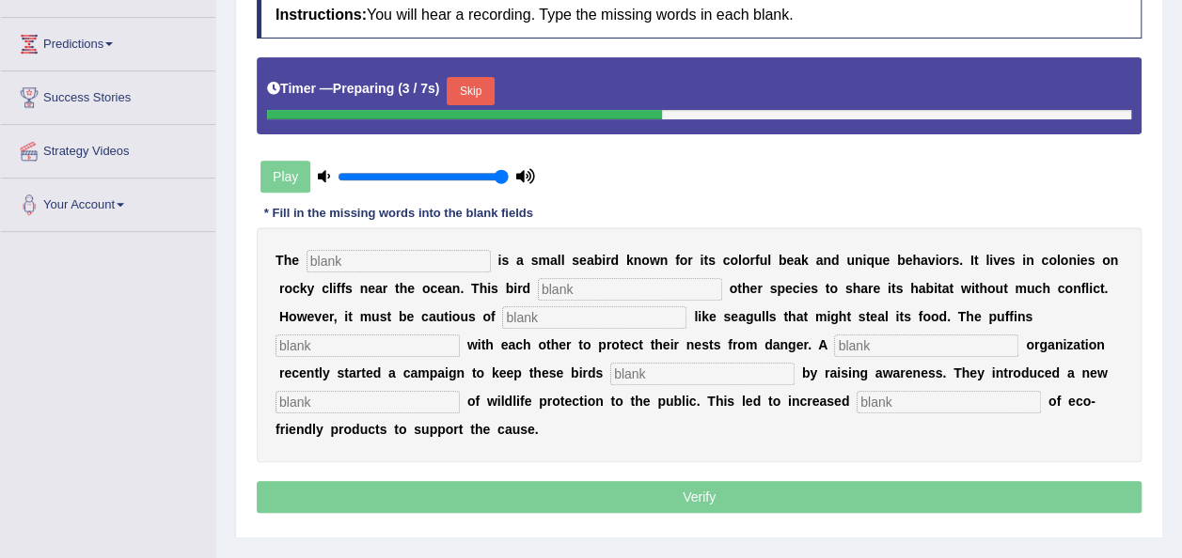
scroll to position [299, 0]
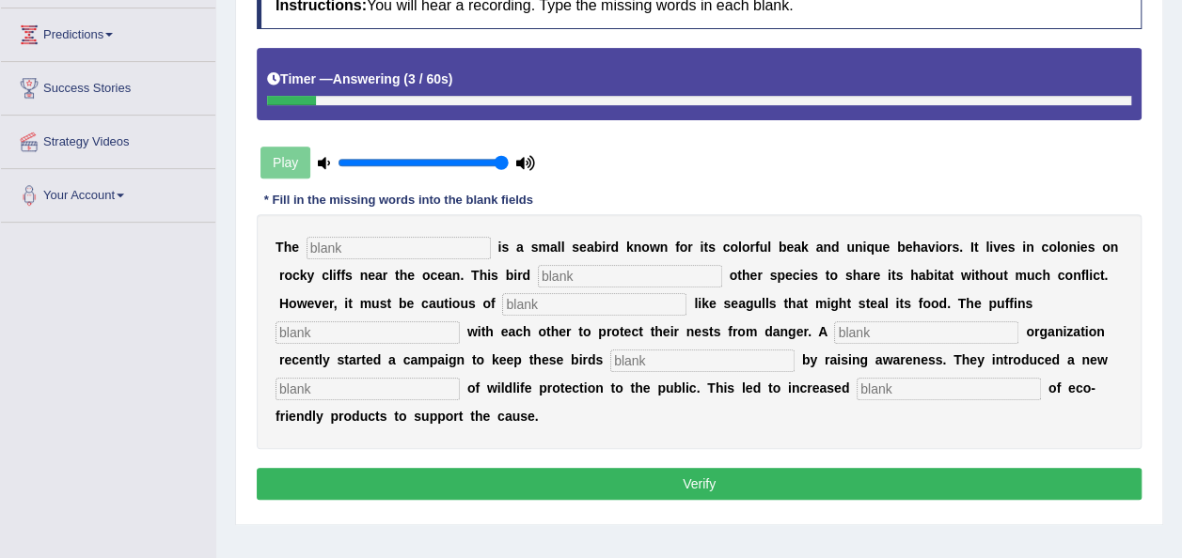
click at [432, 243] on input "text" at bounding box center [398, 248] width 184 height 23
type input "puffin"
click at [538, 273] on input "text" at bounding box center [630, 276] width 184 height 23
type input "allowes"
click at [502, 306] on input "text" at bounding box center [594, 304] width 184 height 23
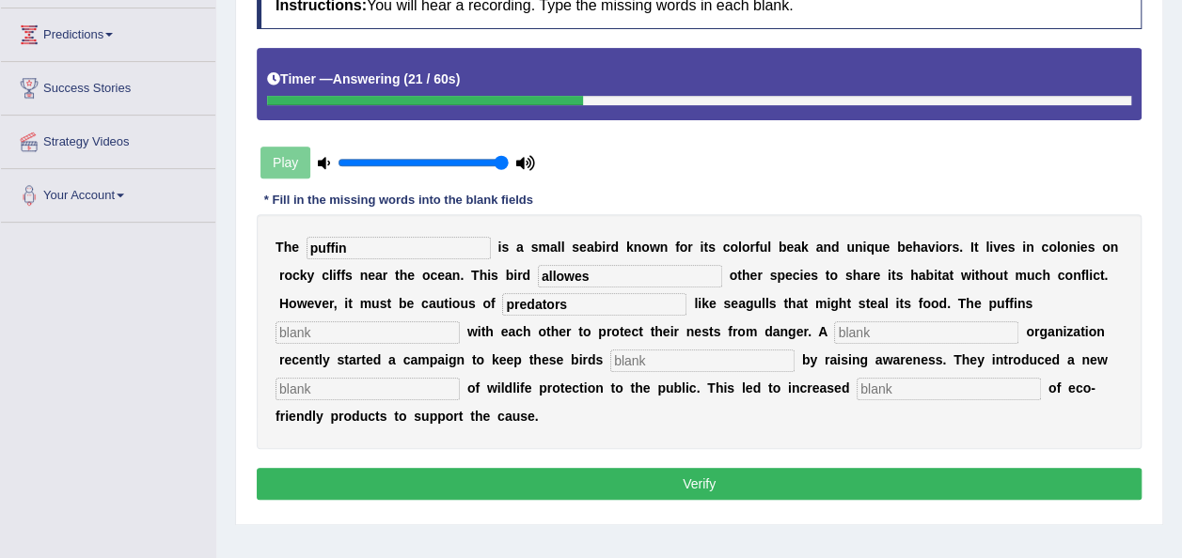
type input "predators"
click at [460, 321] on input "text" at bounding box center [367, 332] width 184 height 23
type input "coopetare"
click at [834, 331] on input "text" at bounding box center [926, 332] width 184 height 23
type input "corporate"
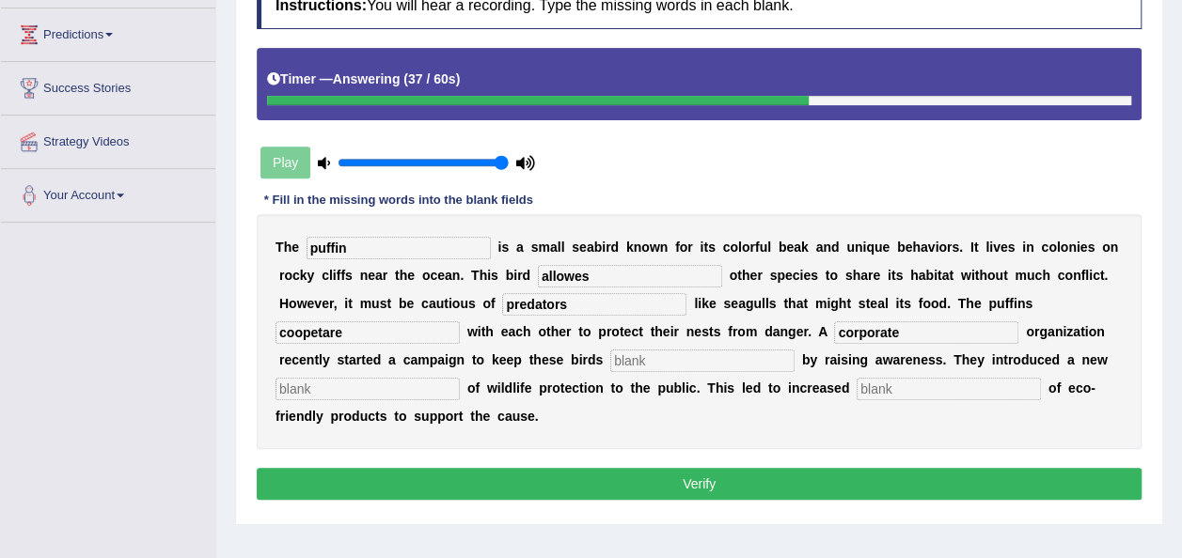
click at [610, 357] on input "text" at bounding box center [702, 361] width 184 height 23
type input "safe"
click at [460, 378] on input "text" at bounding box center [367, 389] width 184 height 23
type input "conception"
click at [856, 378] on input "text" at bounding box center [948, 389] width 184 height 23
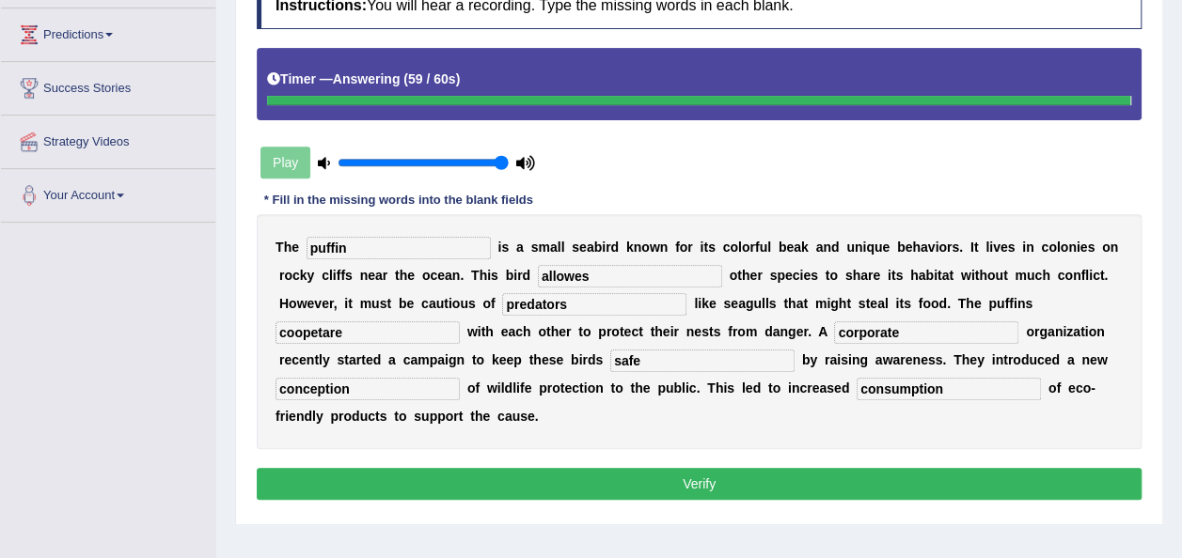
type input "consumption"
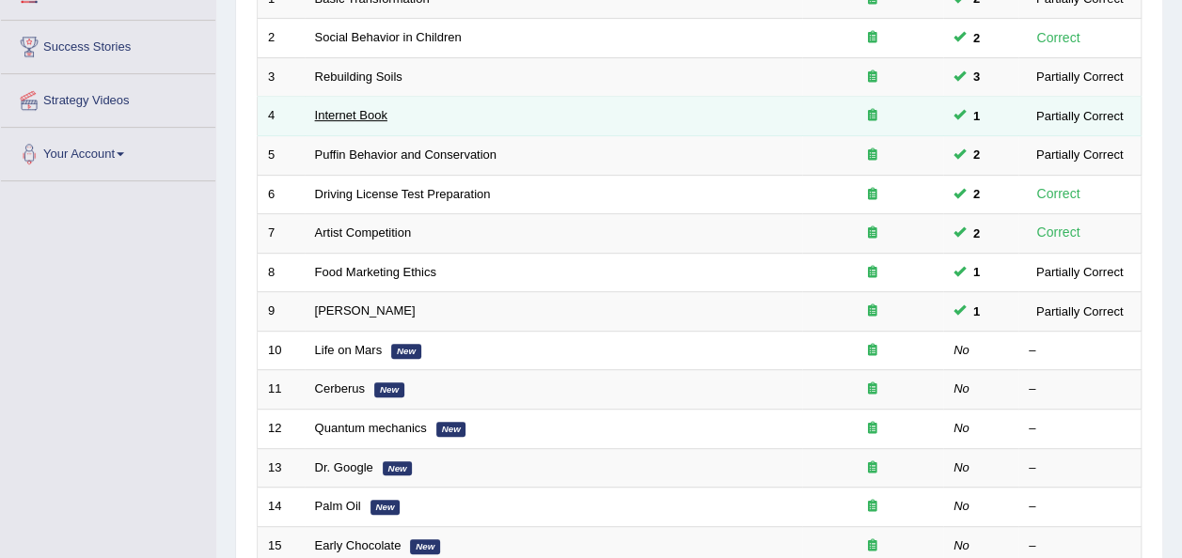
click at [369, 108] on link "Internet Book" at bounding box center [351, 115] width 72 height 14
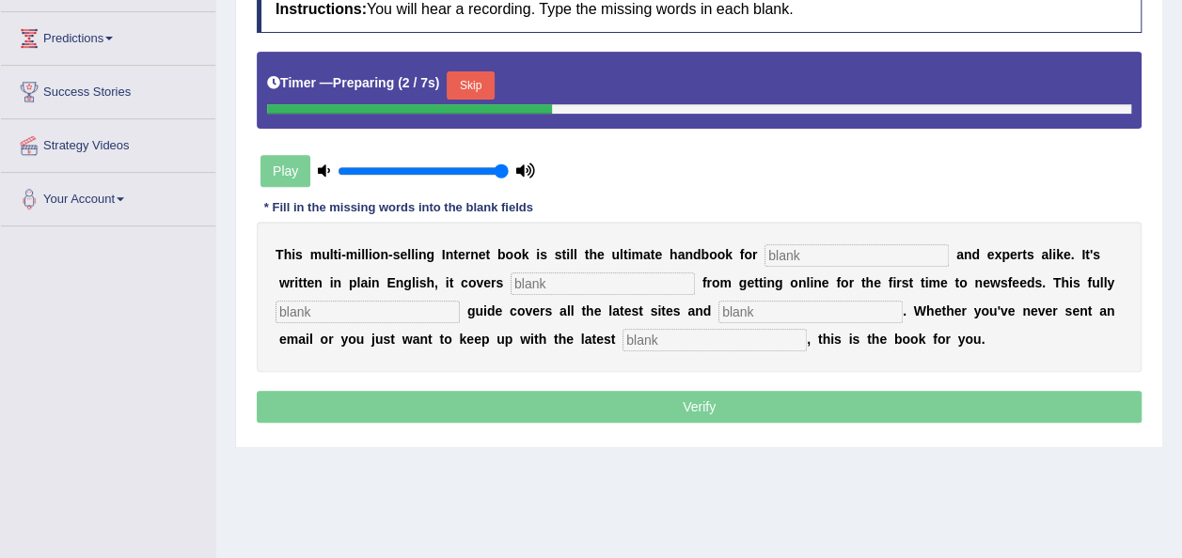
scroll to position [300, 0]
